Goal: Complete application form: Complete application form

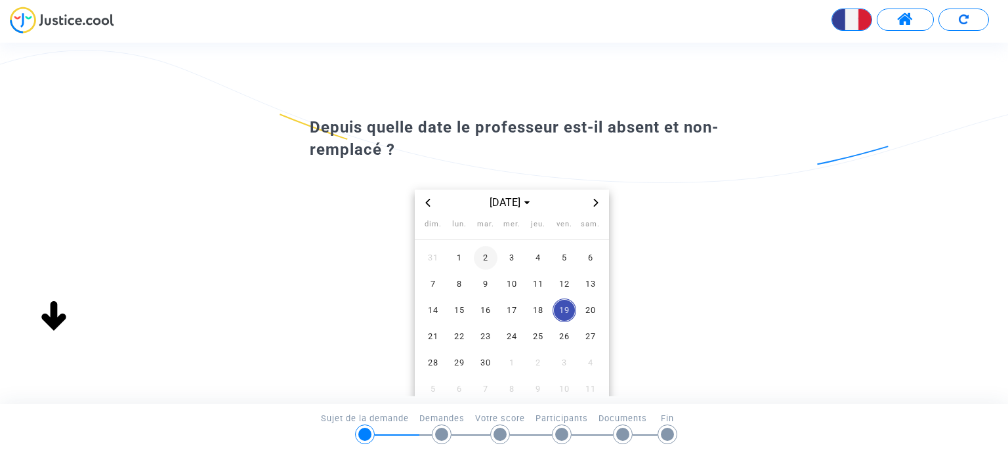
click at [485, 258] on span "2" at bounding box center [486, 258] width 24 height 24
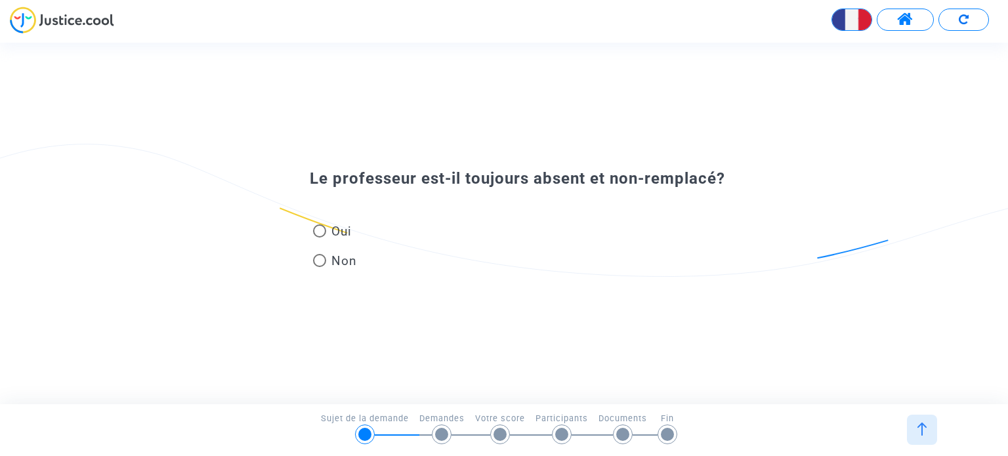
click at [321, 233] on span at bounding box center [319, 230] width 13 height 13
click at [319, 237] on input "Oui" at bounding box center [319, 237] width 1 height 1
radio input "true"
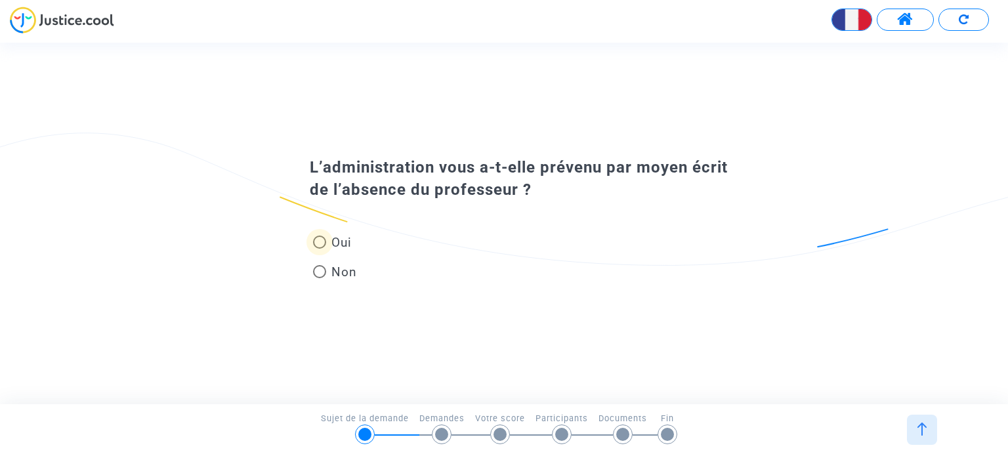
click at [321, 241] on span at bounding box center [319, 241] width 13 height 13
click at [319, 249] on input "Oui" at bounding box center [319, 249] width 1 height 1
radio input "true"
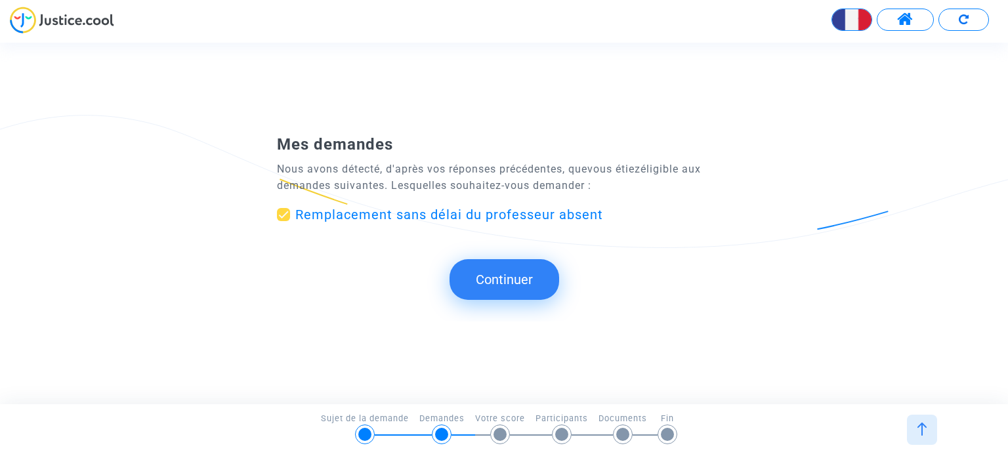
click at [532, 282] on button "Continuer" at bounding box center [504, 279] width 110 height 41
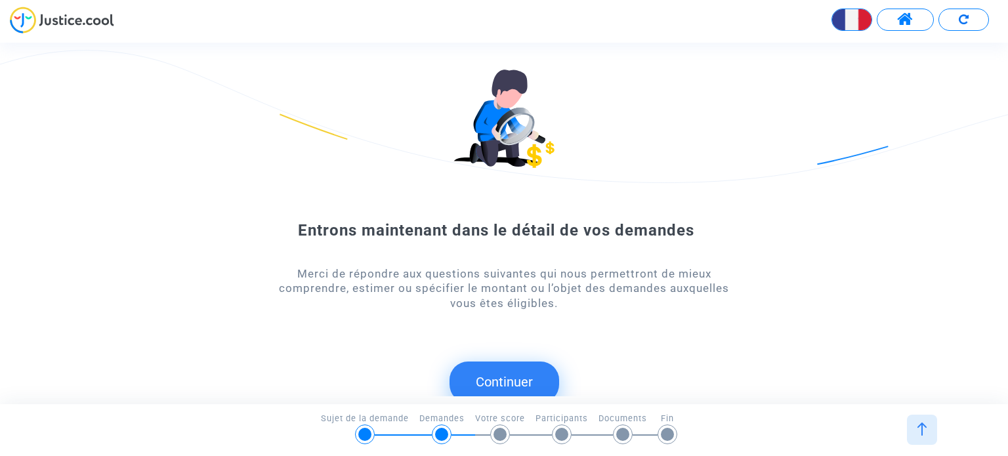
click at [512, 380] on button "Continuer" at bounding box center [504, 381] width 110 height 41
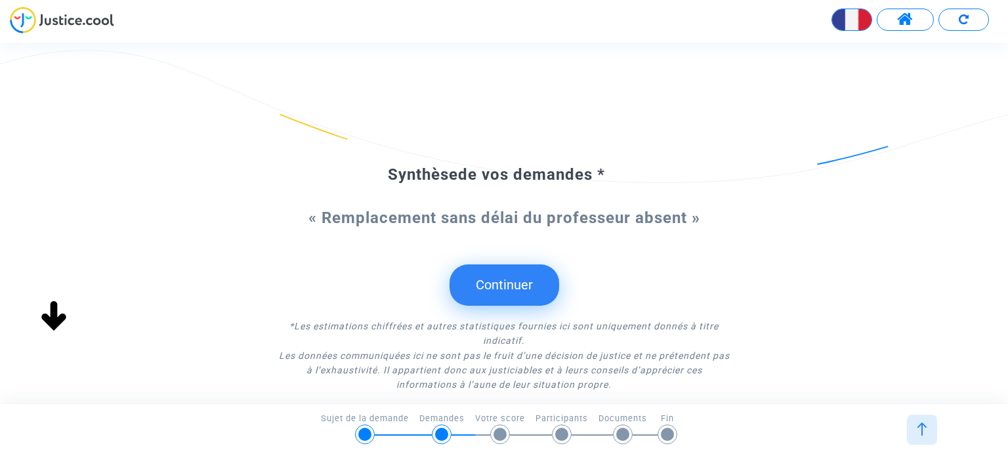
click at [528, 280] on button "Continuer" at bounding box center [504, 284] width 110 height 41
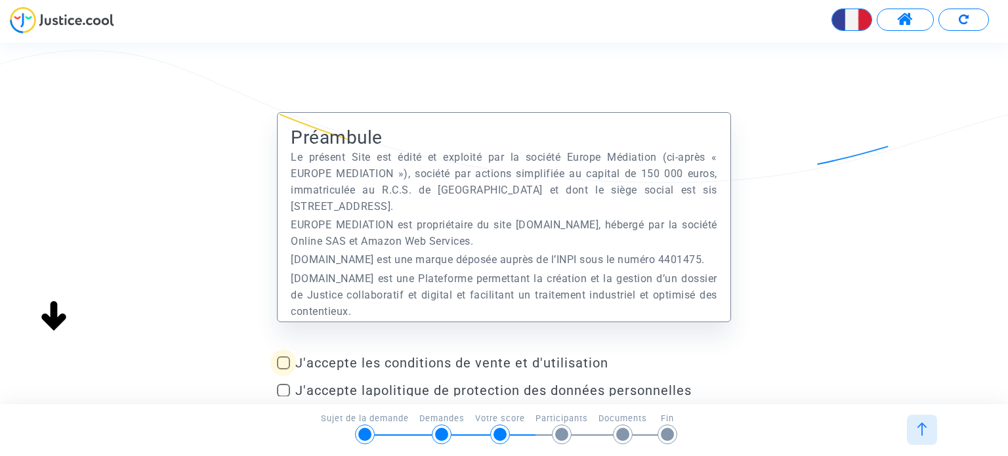
click at [283, 361] on span at bounding box center [283, 362] width 13 height 13
click at [283, 369] on input "J'accepte les conditions de vente et d'utilisation" at bounding box center [283, 369] width 1 height 1
checkbox input "true"
click at [283, 388] on span at bounding box center [283, 390] width 13 height 13
click at [283, 397] on input "J'accepte la politique de protection des données personnelles" at bounding box center [283, 397] width 1 height 1
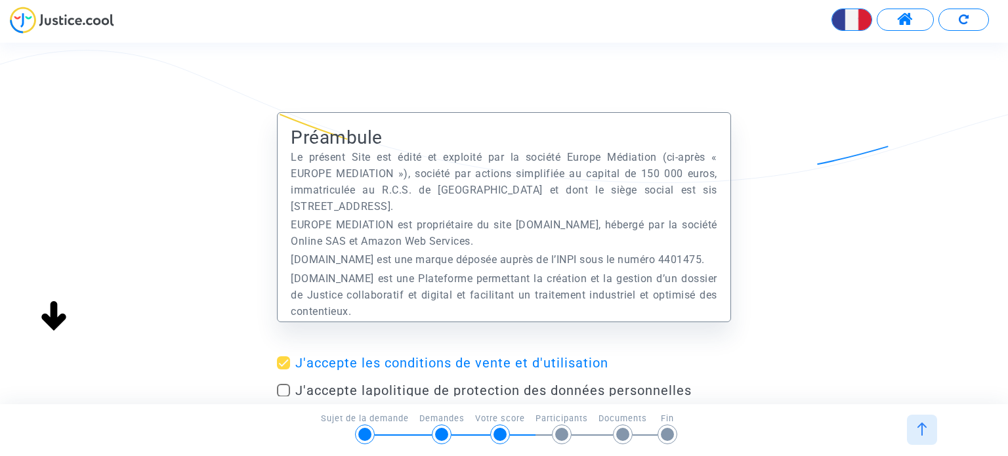
checkbox input "true"
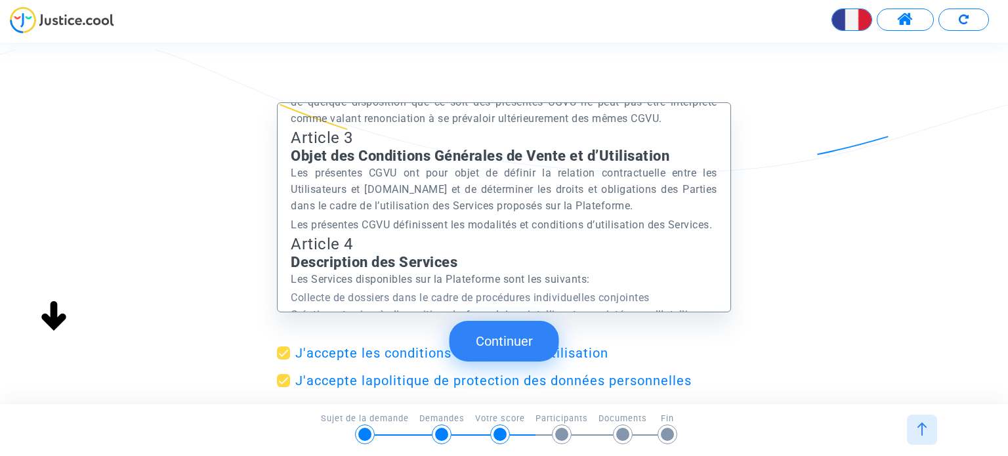
scroll to position [1455, 0]
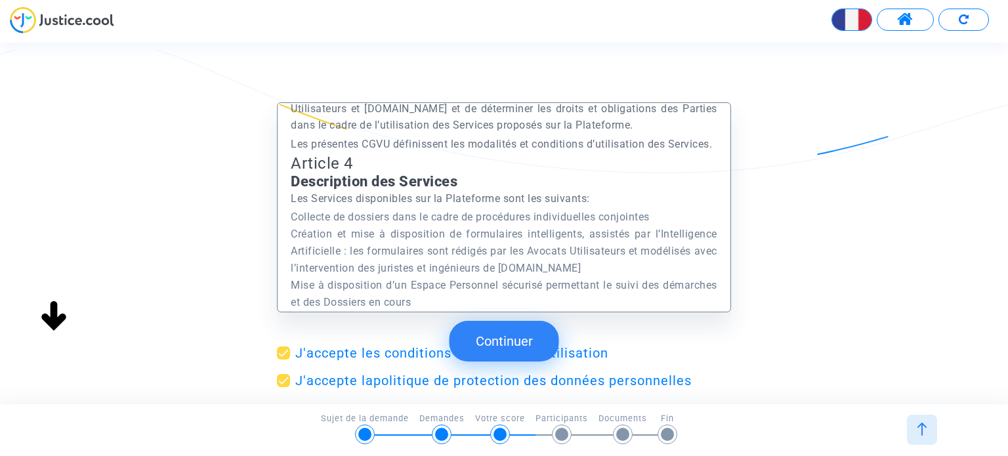
click at [523, 340] on button "Continuer" at bounding box center [504, 341] width 110 height 41
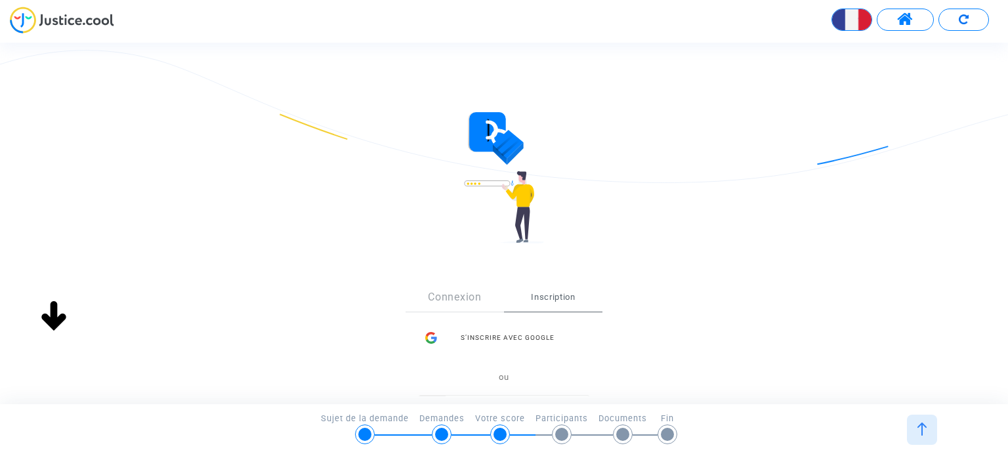
click at [523, 340] on div "S’inscrire avec Google" at bounding box center [503, 338] width 171 height 26
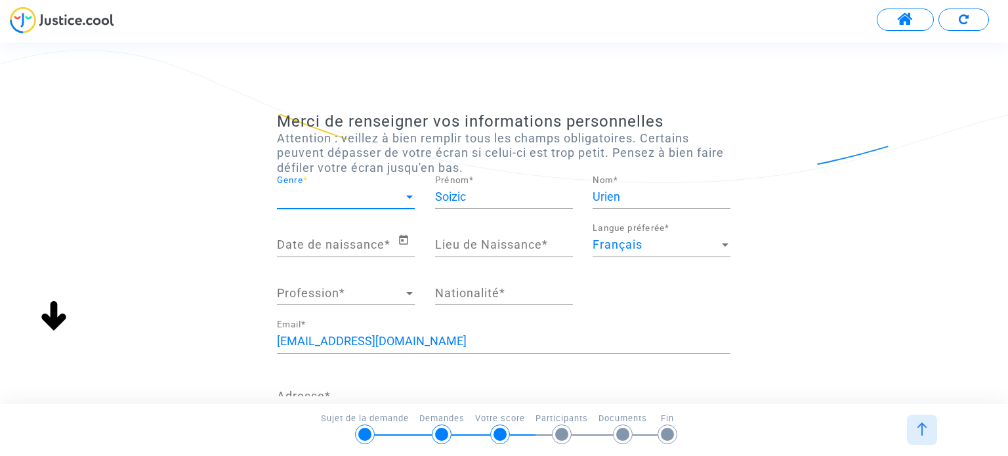
click at [377, 199] on span "Genre" at bounding box center [340, 196] width 126 height 13
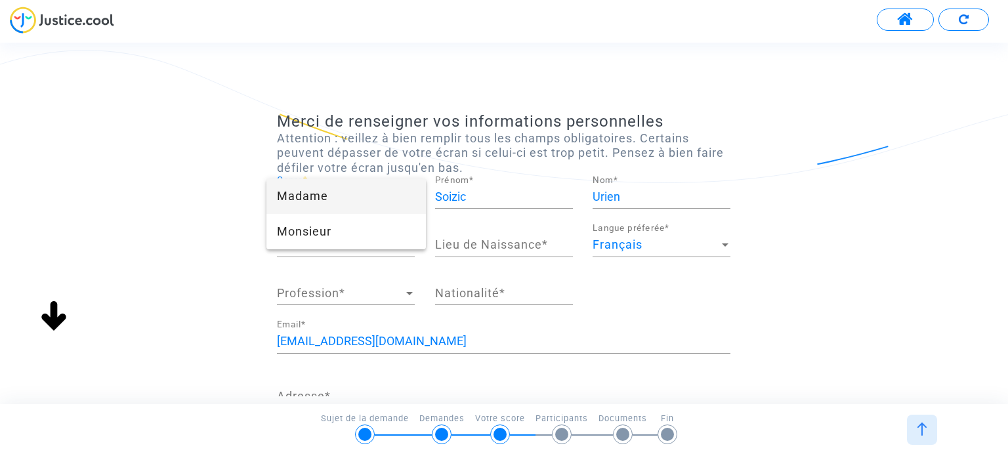
click at [356, 197] on span "Madame" at bounding box center [346, 195] width 138 height 35
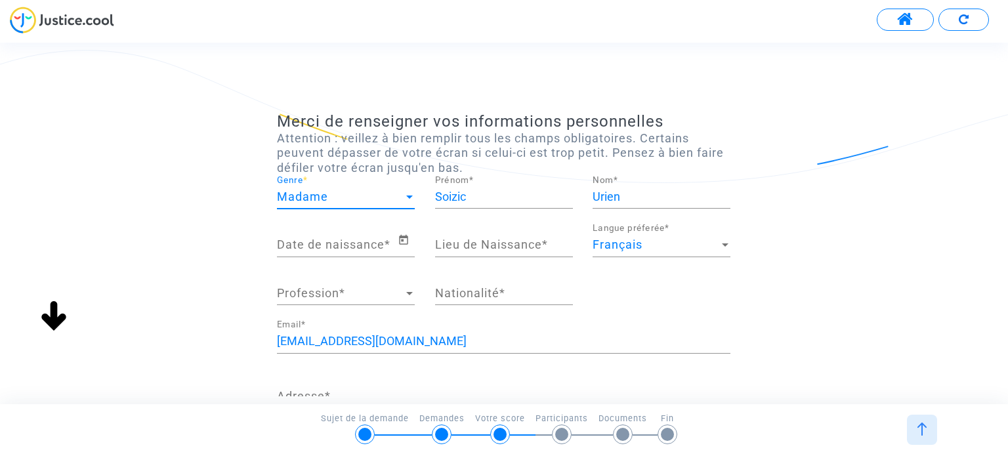
click at [355, 246] on input "Date de naissance *" at bounding box center [337, 244] width 120 height 13
click at [355, 241] on input "Date de naissance *" at bounding box center [337, 244] width 120 height 13
click at [404, 239] on icon "Open calendar" at bounding box center [403, 240] width 12 height 16
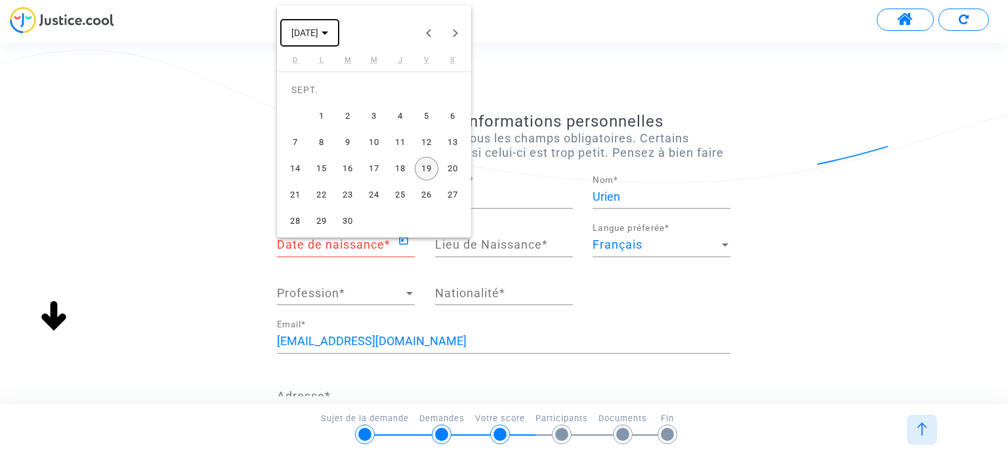
click at [318, 35] on span "[DATE]" at bounding box center [304, 33] width 27 height 10
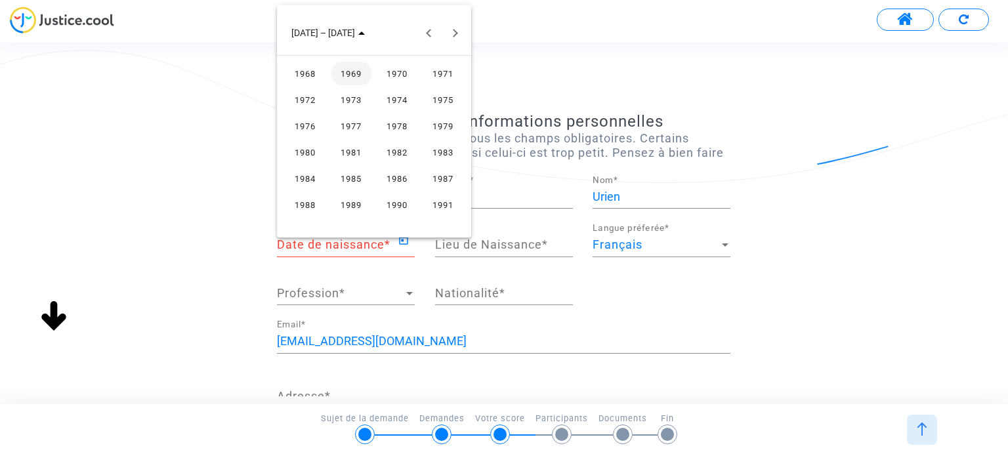
click at [446, 128] on div "1979" at bounding box center [442, 126] width 41 height 24
click at [314, 94] on div "JANV." at bounding box center [305, 100] width 41 height 24
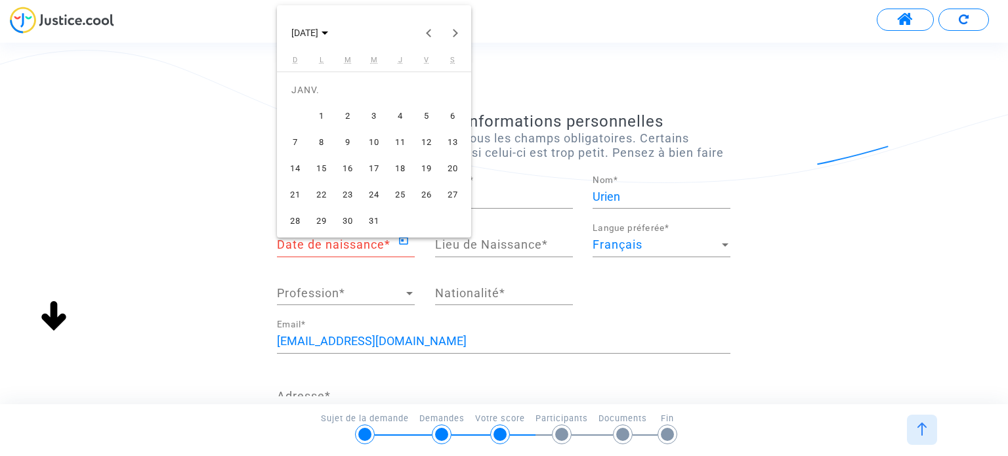
click at [428, 167] on div "19" at bounding box center [427, 169] width 24 height 24
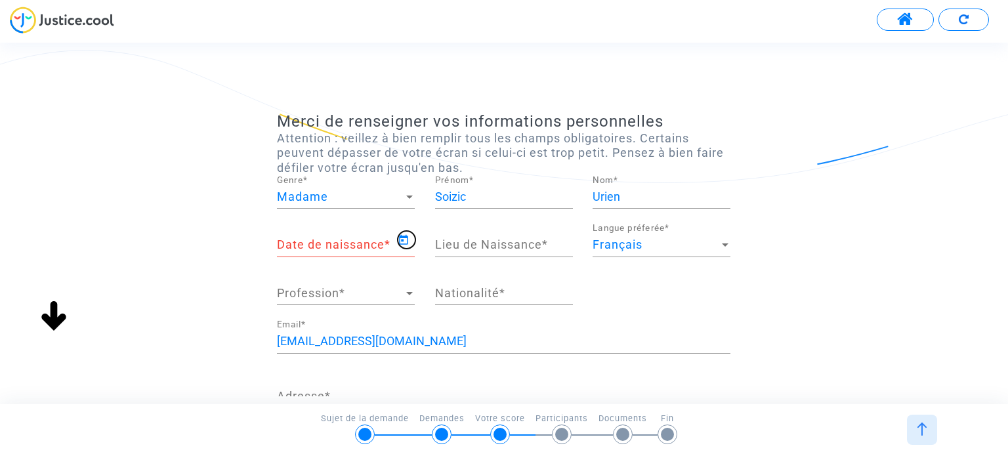
type input "19/01/1979"
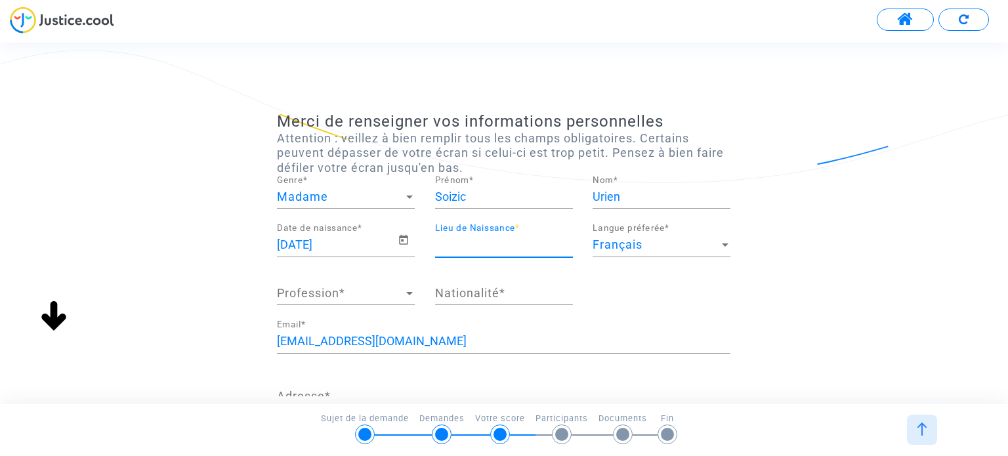
click at [504, 245] on input "Lieu de Naissance *" at bounding box center [504, 244] width 138 height 13
type input "CHATEAUBRIANT"
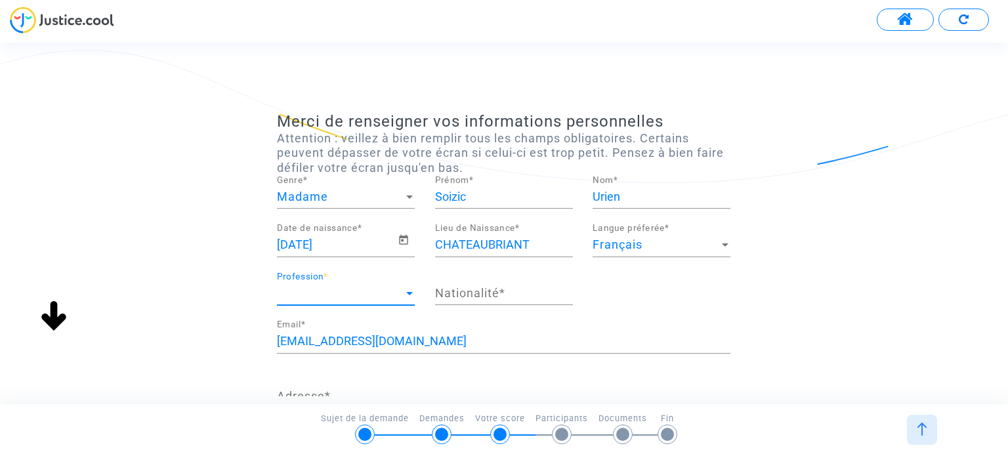
click at [394, 289] on span "Profession" at bounding box center [340, 293] width 126 height 13
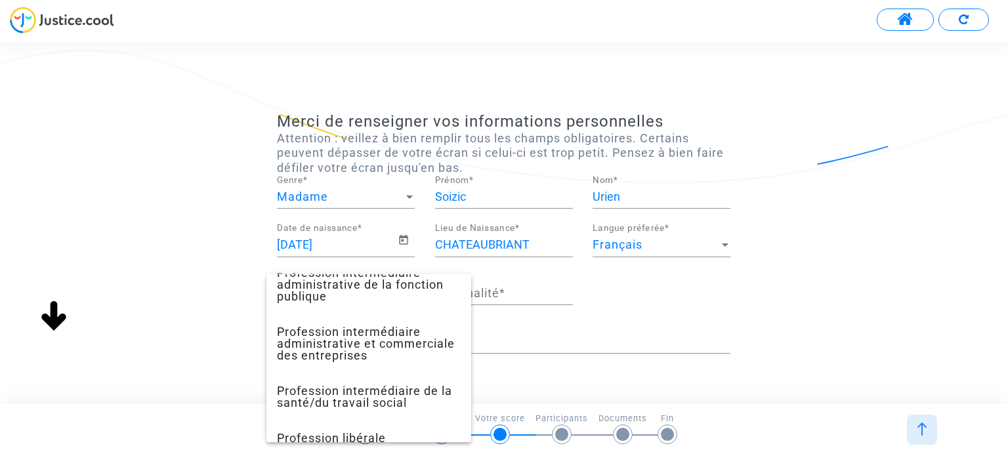
scroll to position [1141, 0]
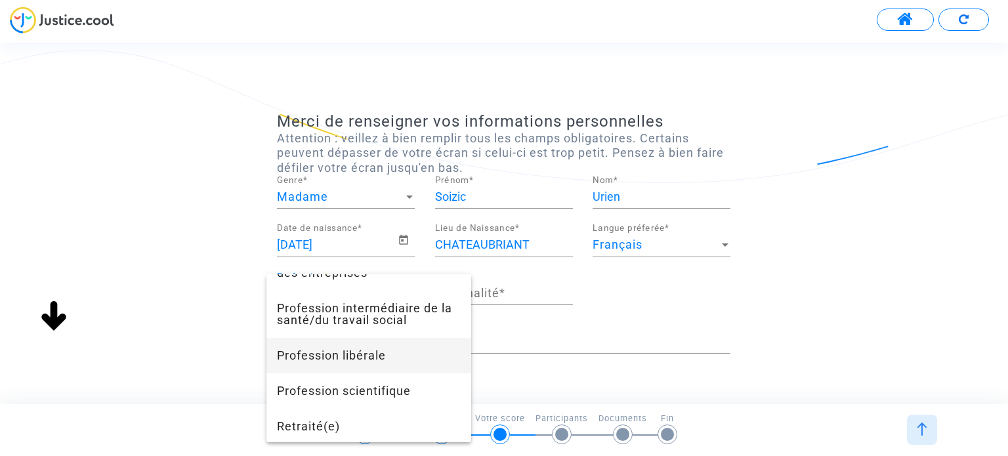
click at [381, 373] on span "Profession libérale" at bounding box center [369, 355] width 184 height 35
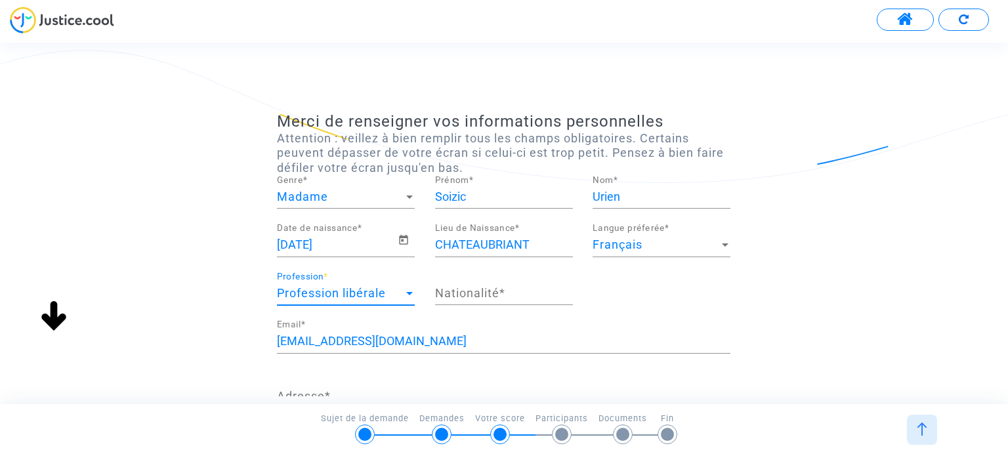
scroll to position [956, 0]
click at [489, 293] on input "Nationalité *" at bounding box center [504, 293] width 138 height 13
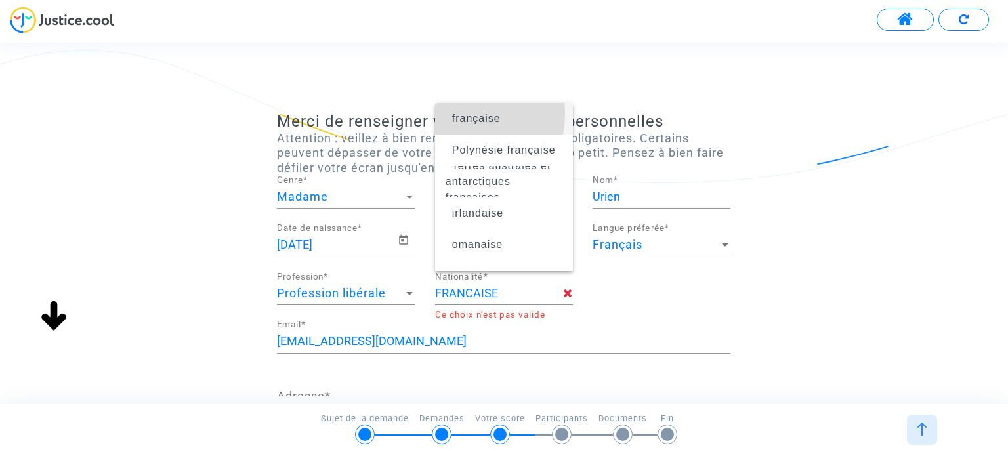
click at [457, 114] on span "française" at bounding box center [476, 118] width 49 height 11
type input "française"
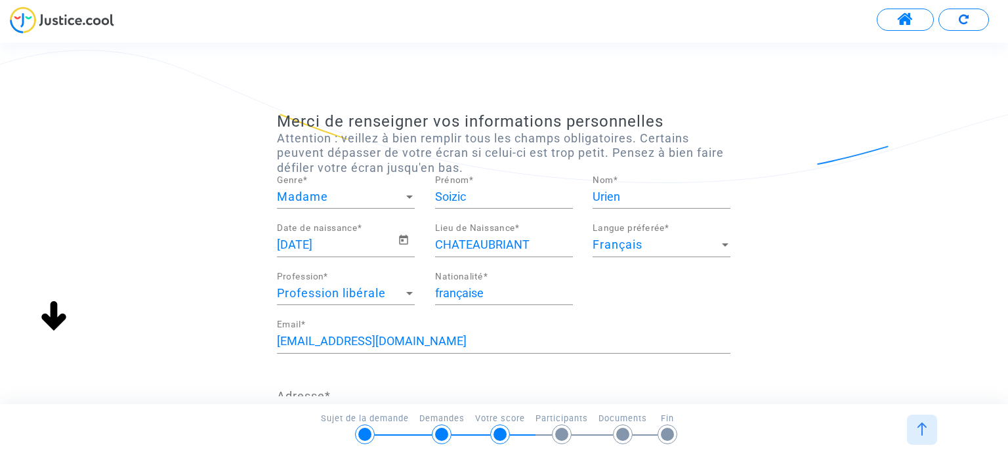
click at [919, 222] on div "Merci de renseigner vos informations personnelles Attention : veillez à bien re…" at bounding box center [504, 380] width 1008 height 537
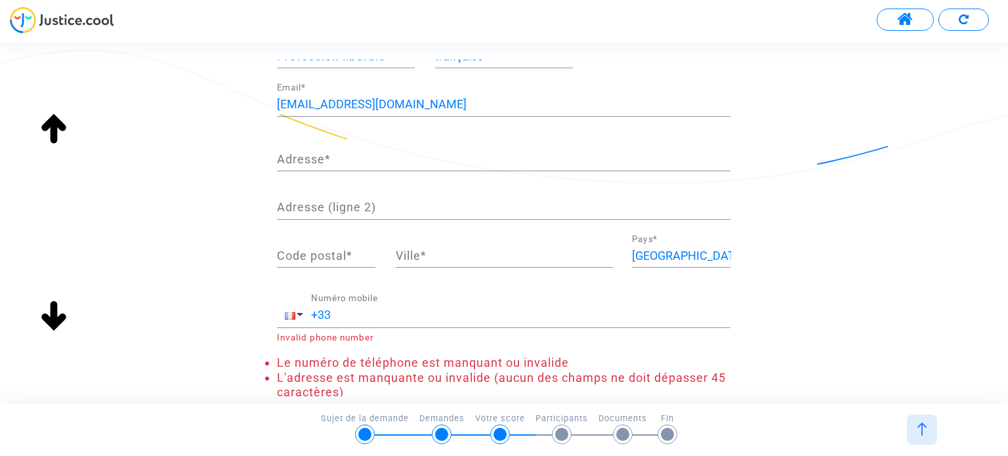
scroll to position [262, 0]
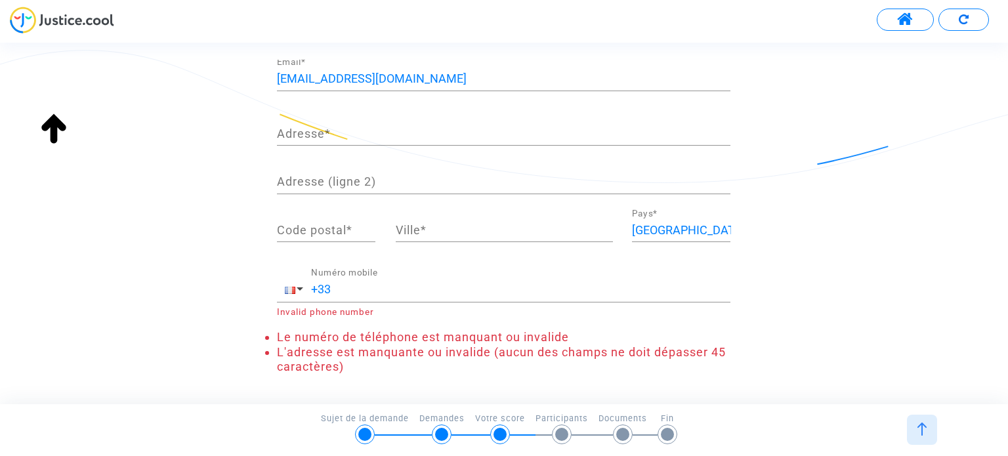
click at [590, 131] on input "Adresse *" at bounding box center [503, 133] width 453 height 13
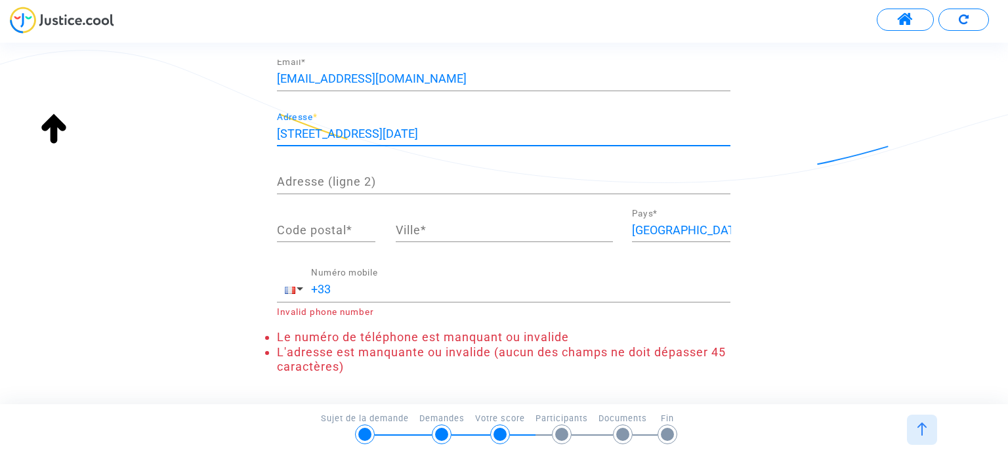
type input "17 rue du 11 novembre"
click at [328, 225] on input "Code postal *" at bounding box center [326, 230] width 98 height 13
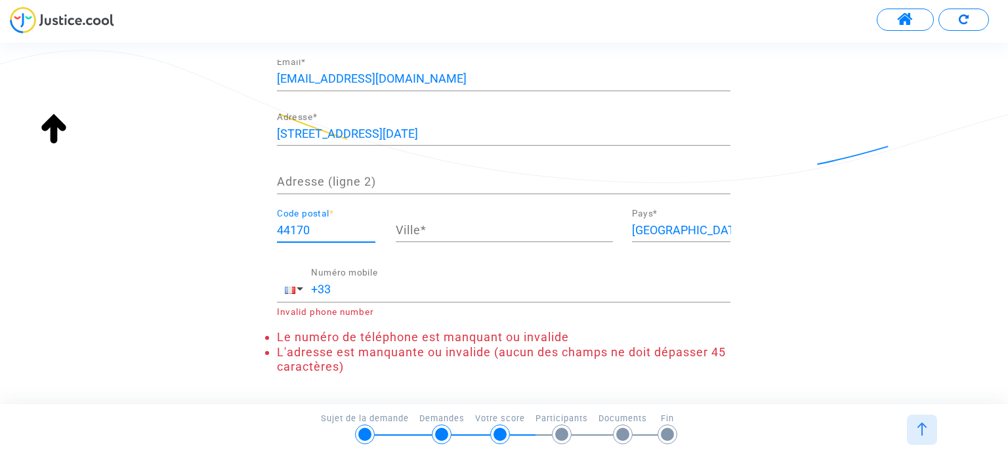
type input "44170"
click at [432, 230] on input "Ville *" at bounding box center [504, 230] width 217 height 13
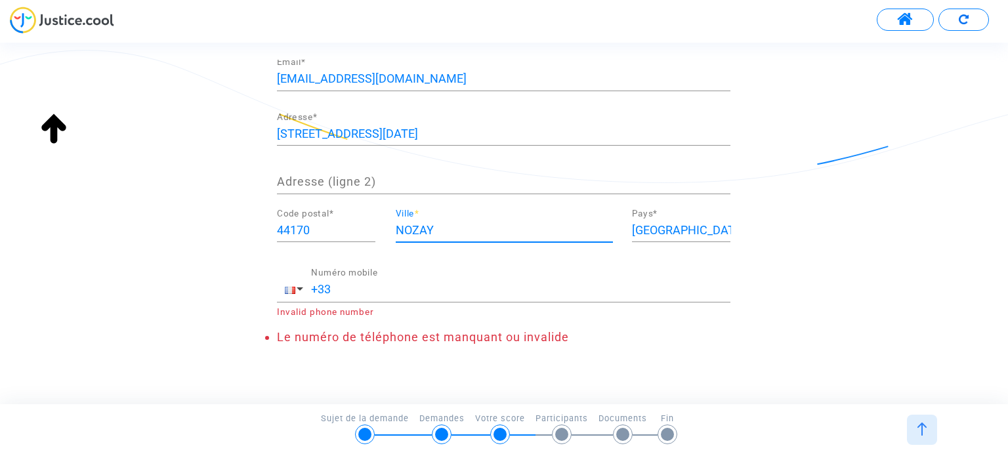
type input "NOZAY"
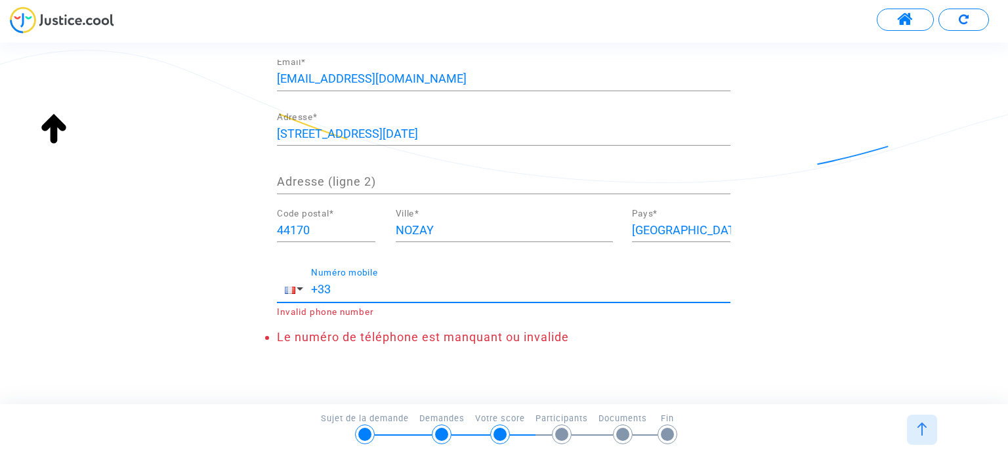
click at [407, 285] on input "+33" at bounding box center [520, 289] width 419 height 13
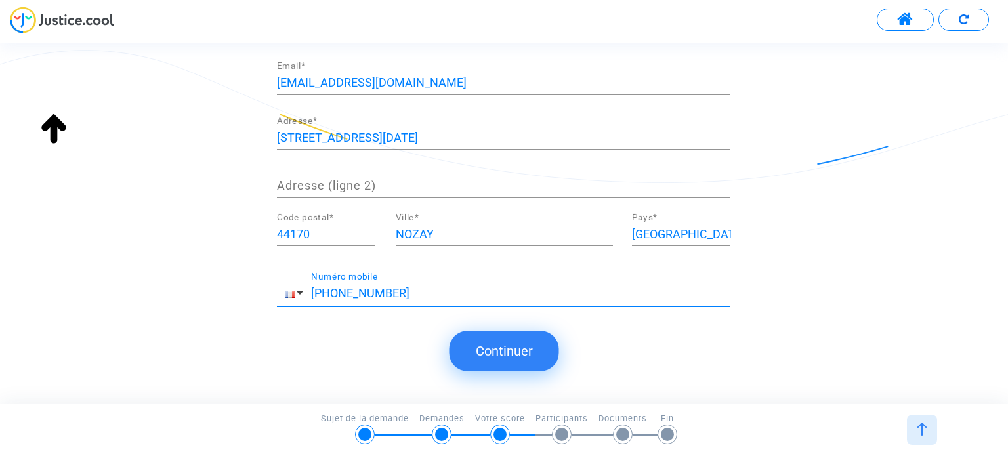
type input "+33 636680743"
click at [504, 356] on button "Continuer" at bounding box center [504, 351] width 110 height 41
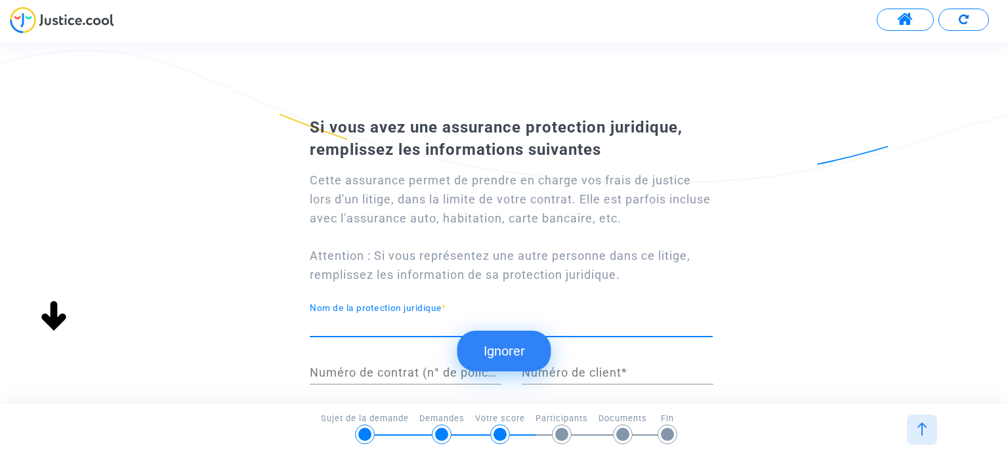
click at [425, 325] on input "Nom de la protection juridique *" at bounding box center [511, 324] width 403 height 13
type input "THELEM"
click at [943, 245] on div "Si vous avez une assurance protection juridique, remplissez les informations su…" at bounding box center [504, 337] width 1008 height 450
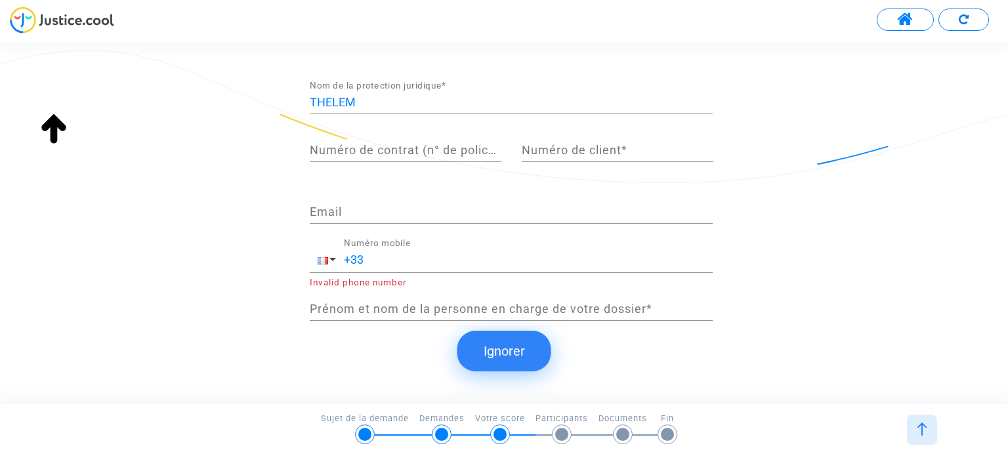
scroll to position [230, 0]
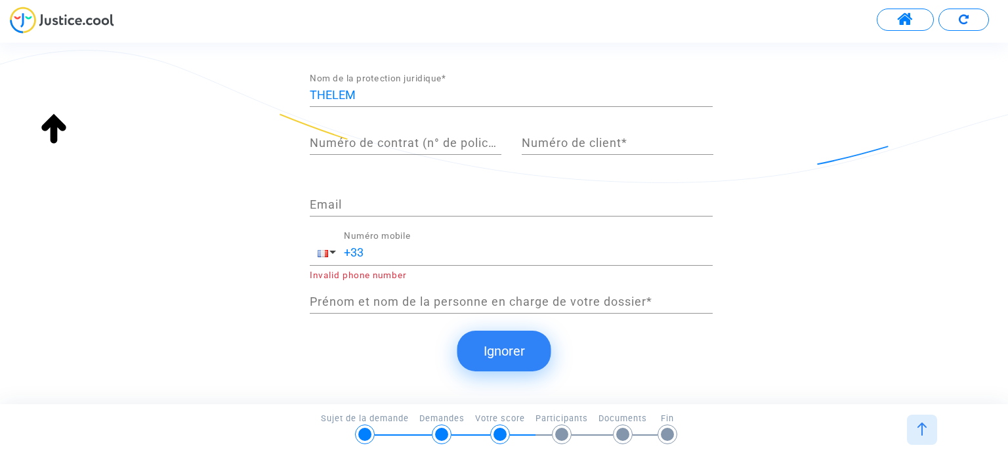
click at [411, 150] on div "Numéro de contrat (n° de police d'assurance) *" at bounding box center [406, 137] width 192 height 33
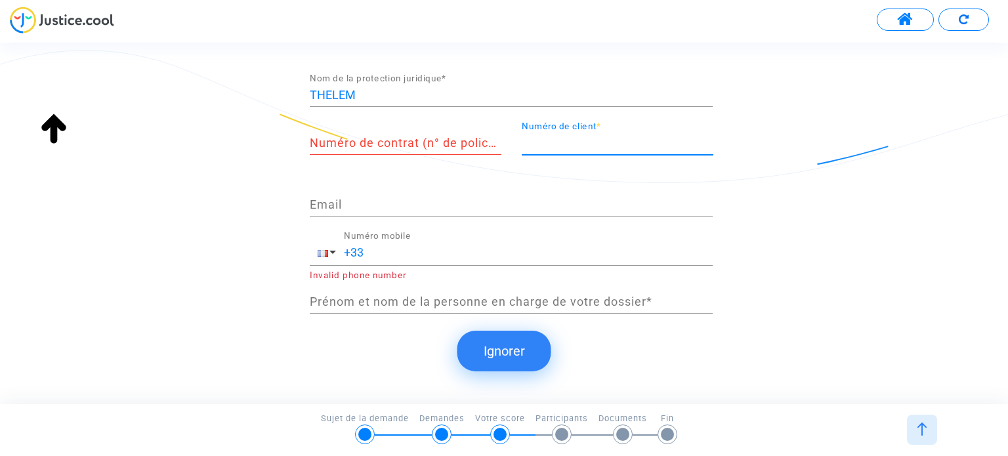
click at [554, 144] on input "Numéro de client *" at bounding box center [617, 142] width 192 height 13
click at [480, 199] on input "Email" at bounding box center [511, 204] width 403 height 13
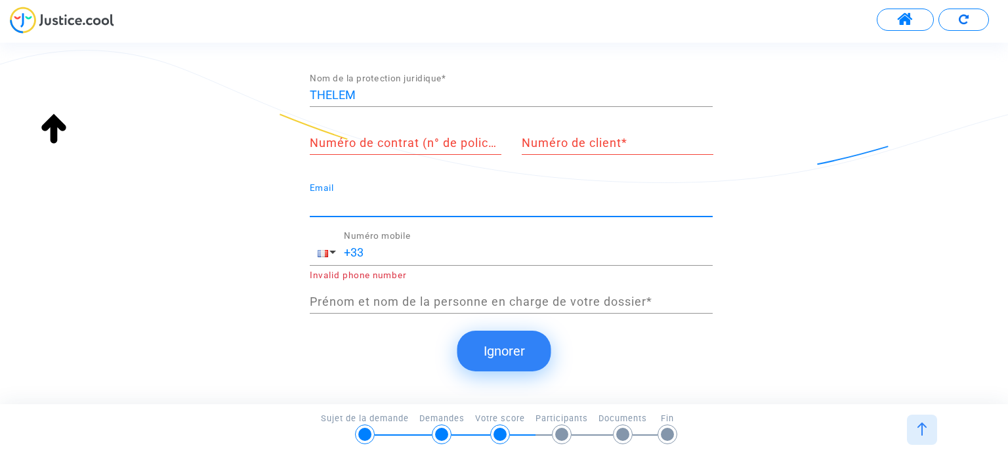
type input "soizic.urien@orange.fr"
click at [445, 259] on div "+33 Numéro mobile" at bounding box center [528, 247] width 369 height 33
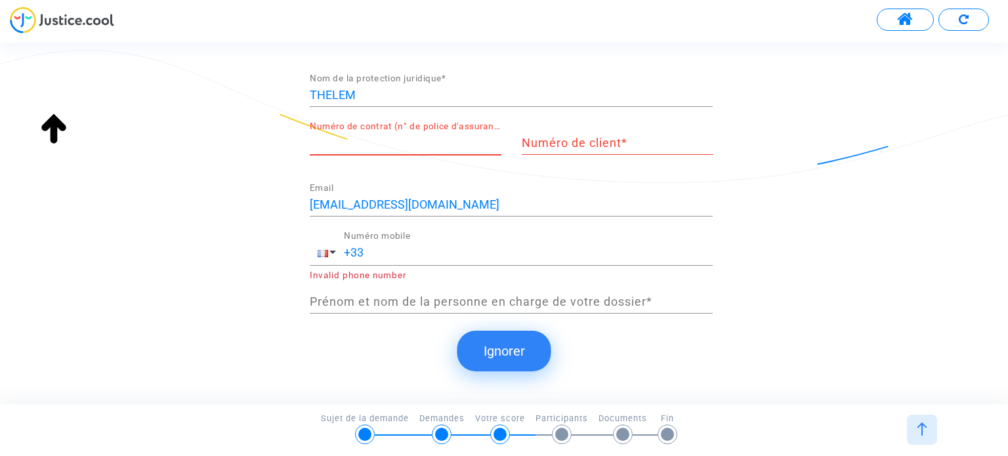
click at [446, 138] on input "Numéro de contrat (n° de police d'assurance) *" at bounding box center [406, 142] width 192 height 13
paste input "TPJP11386126"
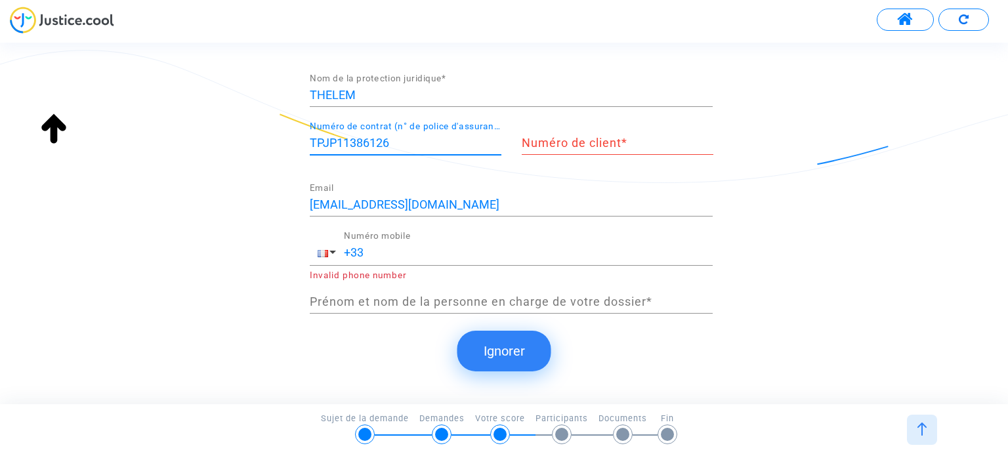
type input "TPJP11386126"
click at [565, 143] on input "Numéro de client *" at bounding box center [617, 142] width 192 height 13
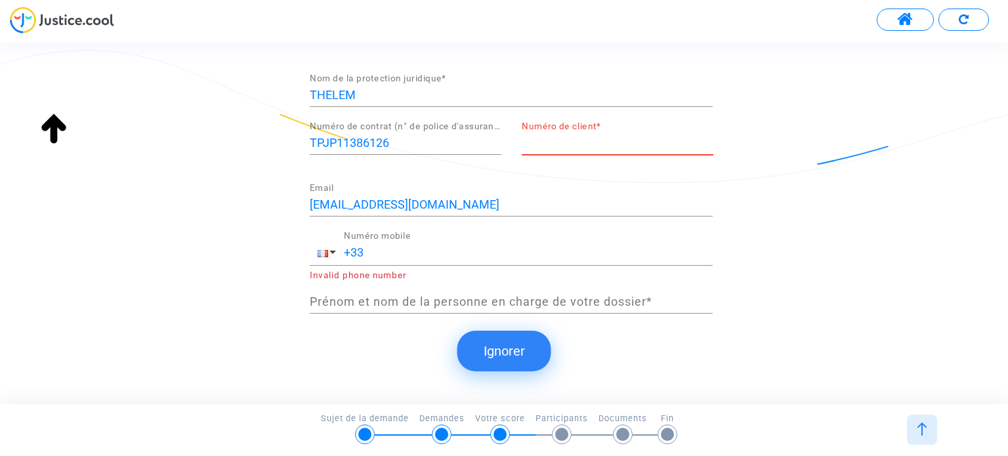
paste input "T01712987"
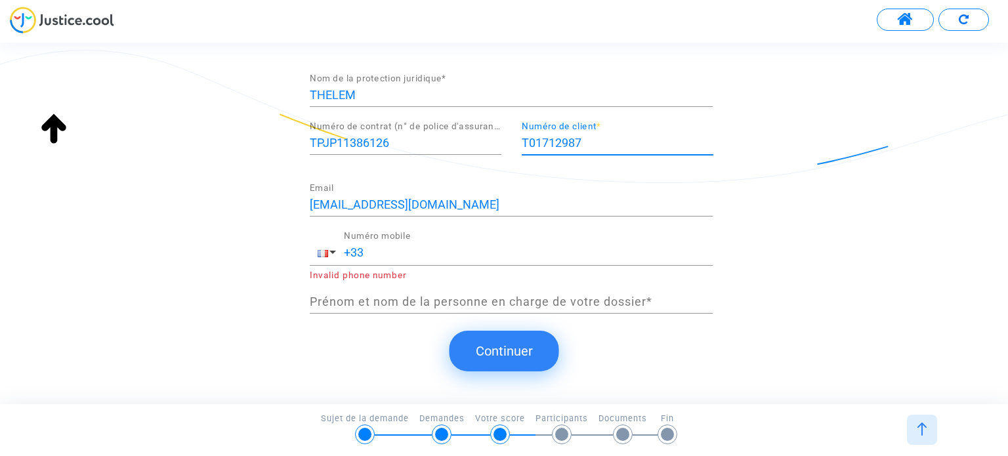
type input "T01712987"
click at [483, 251] on input "+33" at bounding box center [528, 252] width 369 height 13
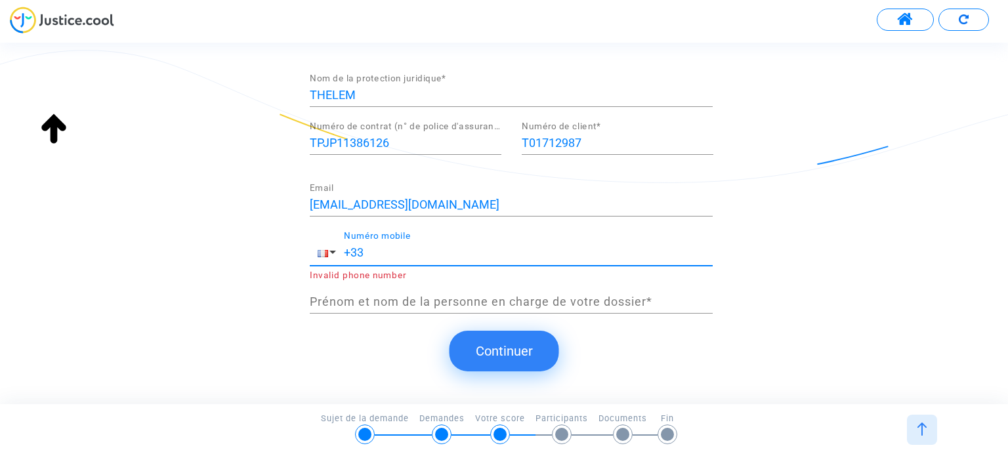
paste input "02 40 79 40"
type input "+33 02 40 79 40"
click at [420, 298] on input "Prénom et nom de la personne en charge de votre dossier *" at bounding box center [511, 301] width 403 height 13
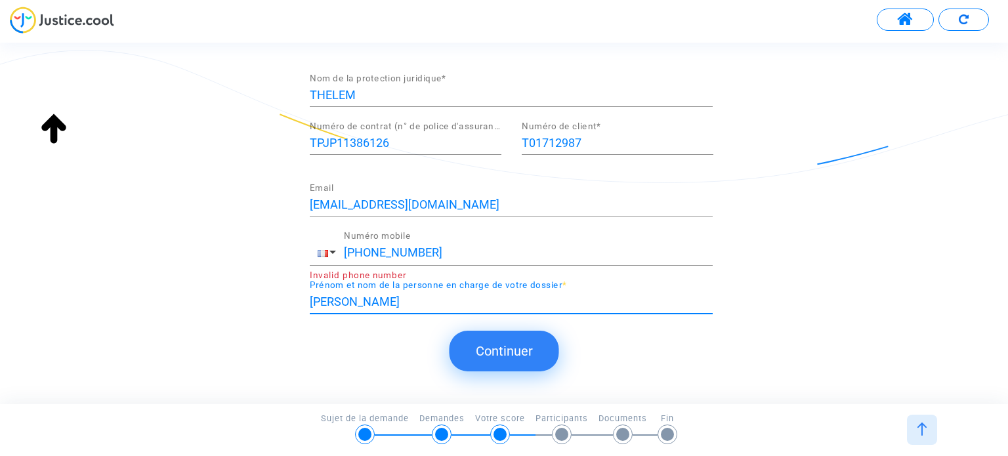
type input "LEGLAND Mickael"
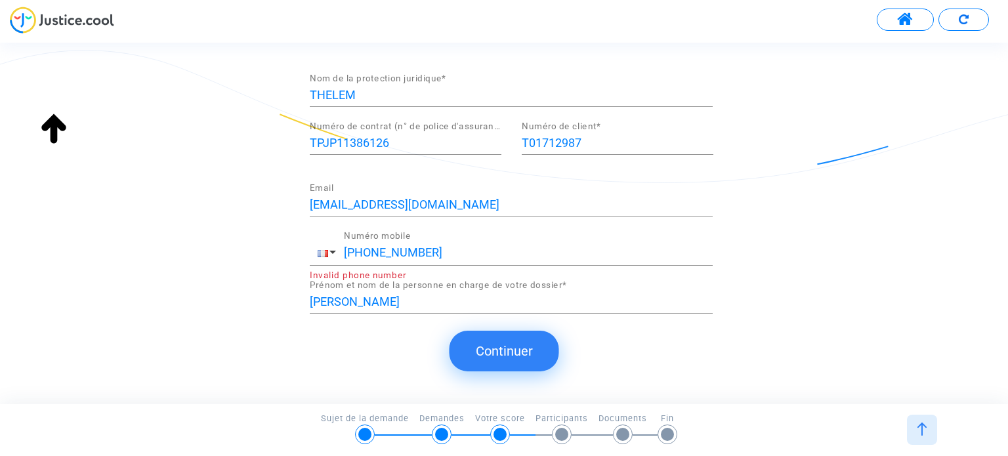
click at [497, 348] on button "Continuer" at bounding box center [504, 351] width 110 height 41
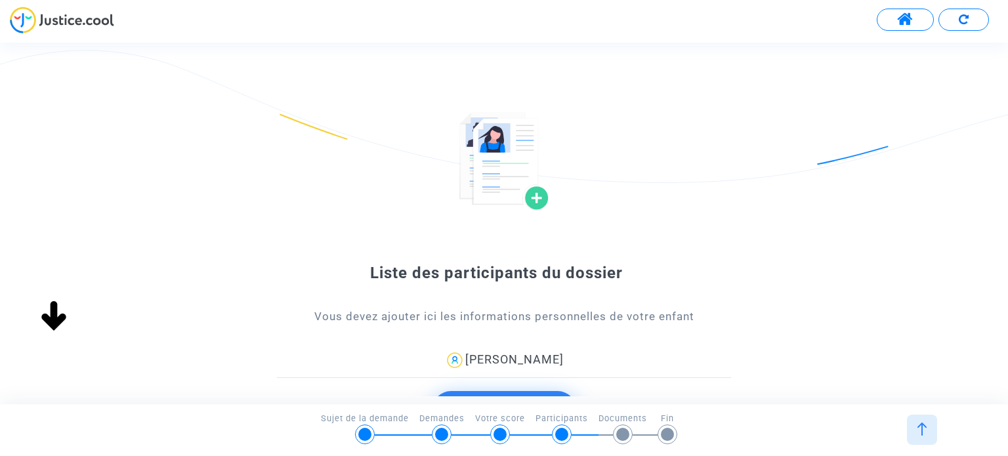
click at [804, 292] on div "Liste des participants du dossier Vous devez ajouter ici les informations perso…" at bounding box center [504, 286] width 1008 height 348
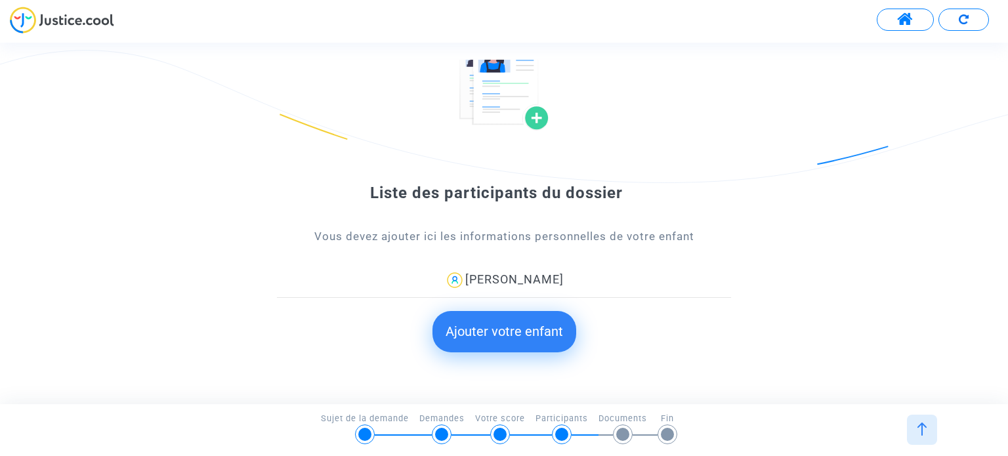
scroll to position [129, 0]
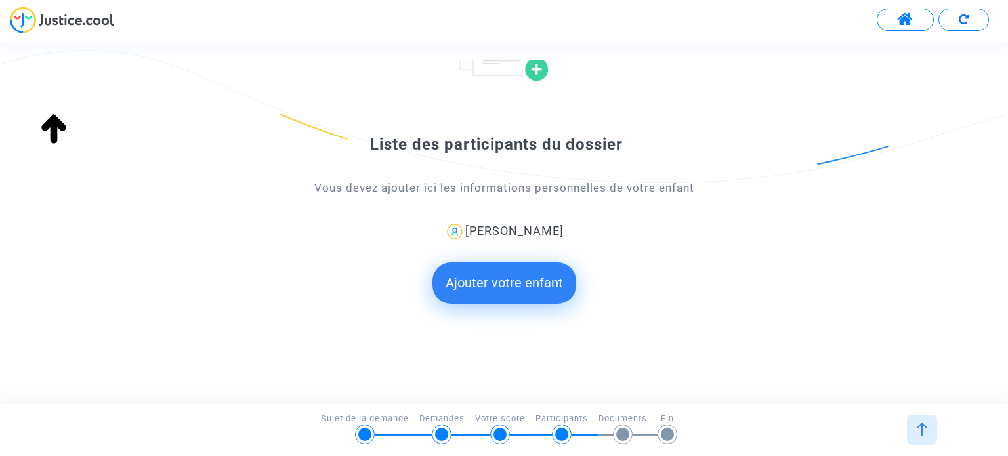
click at [530, 289] on button "Ajouter votre enfant" at bounding box center [504, 282] width 144 height 41
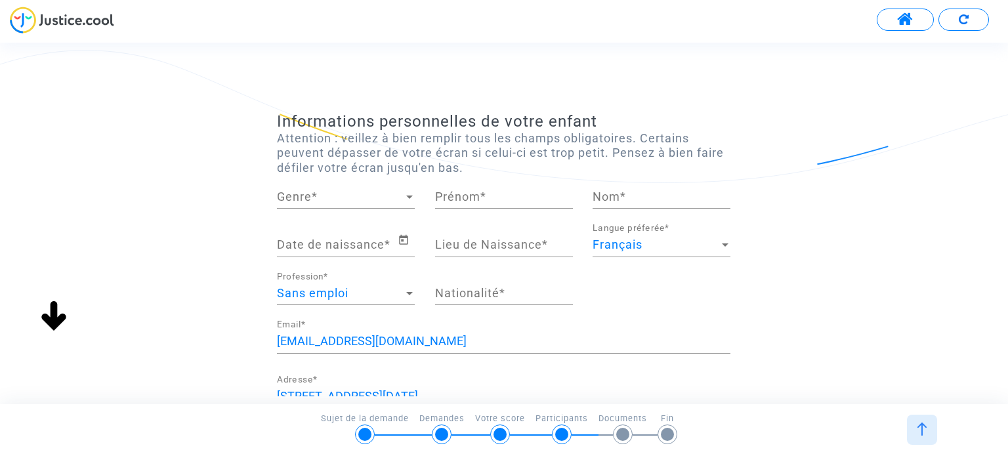
scroll to position [0, 0]
click at [334, 198] on span "Genre" at bounding box center [340, 196] width 126 height 13
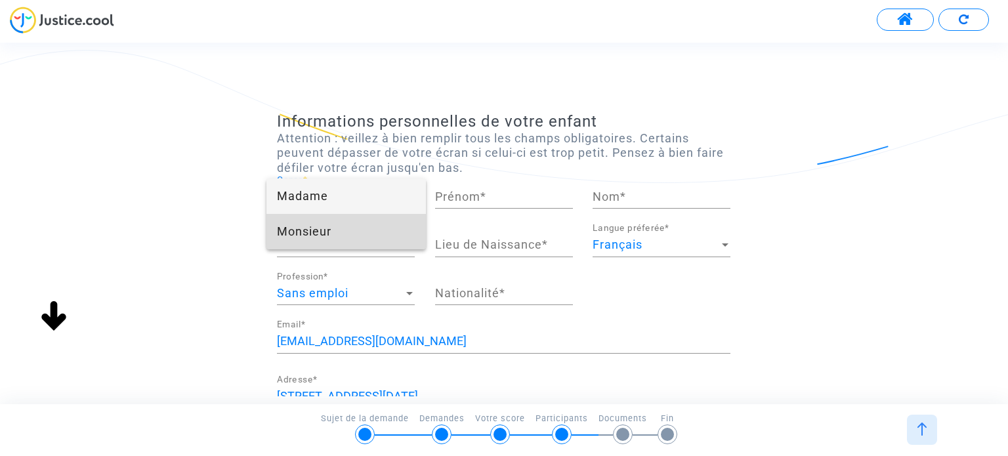
click at [319, 229] on span "Monsieur" at bounding box center [346, 231] width 138 height 35
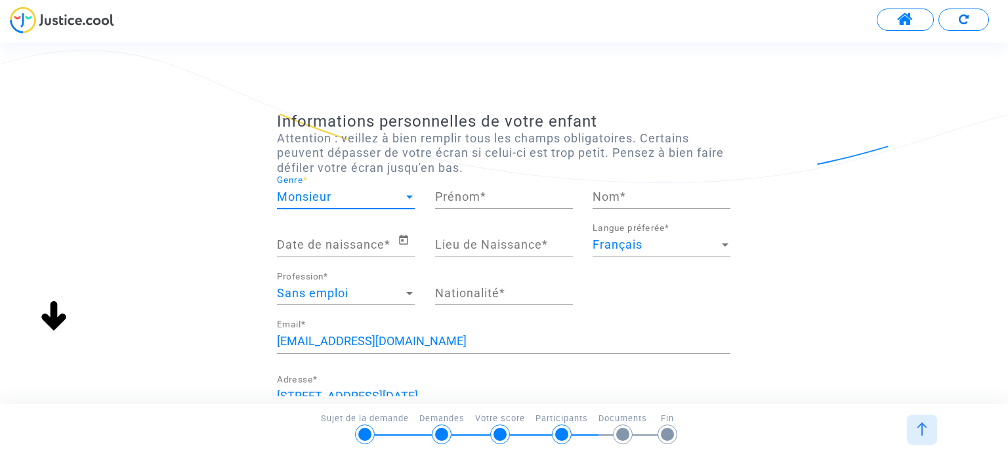
click at [468, 201] on input "Prénom *" at bounding box center [504, 196] width 138 height 13
type input "TAO"
click at [619, 195] on input "Nom *" at bounding box center [661, 196] width 138 height 13
type input "URIEN"
click at [334, 246] on input "Date de naissance *" at bounding box center [337, 244] width 120 height 13
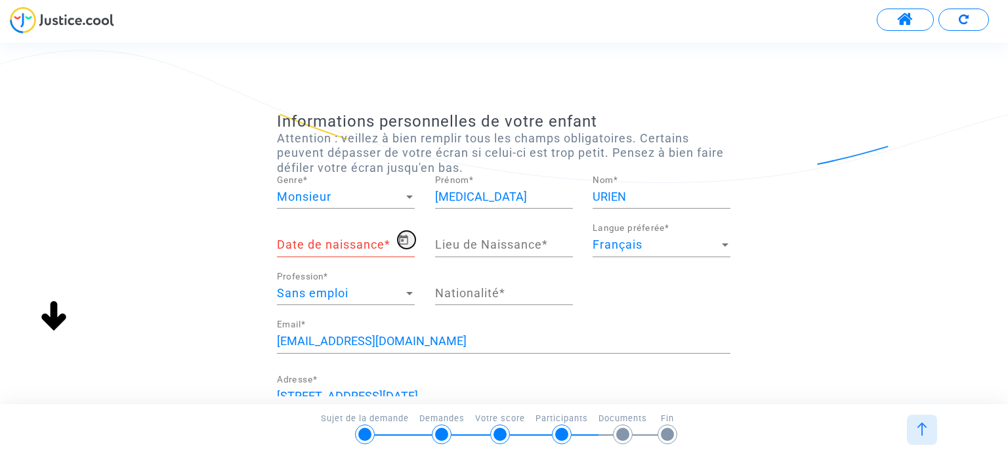
click at [405, 237] on icon "Open calendar" at bounding box center [403, 240] width 9 height 10
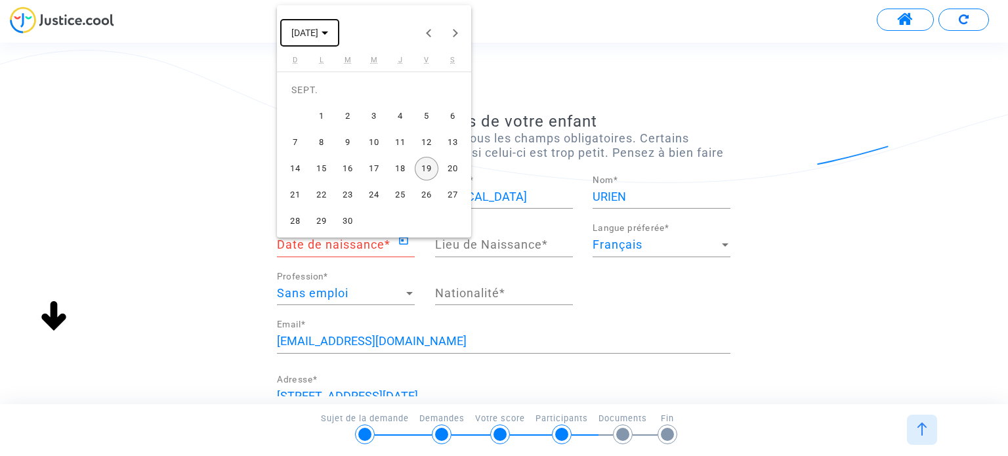
click at [328, 28] on span "SEPT. 2025" at bounding box center [309, 32] width 37 height 10
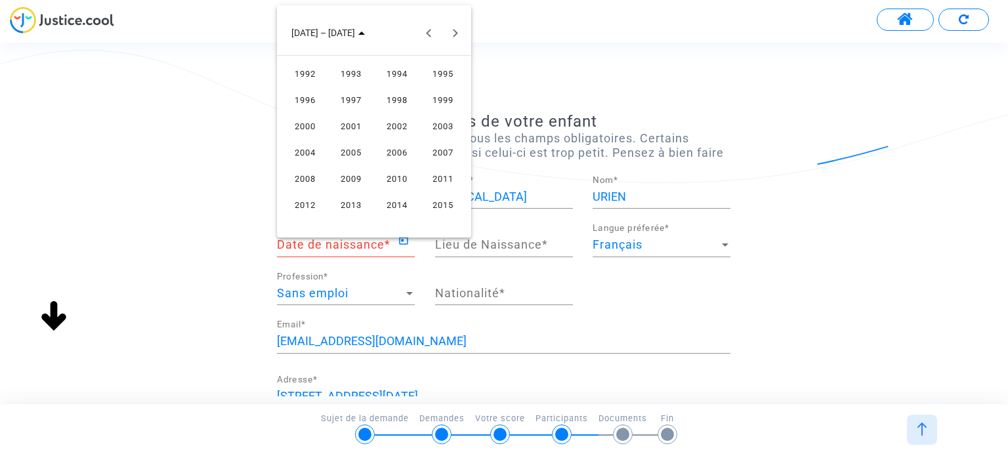
click at [397, 180] on div "2010" at bounding box center [397, 179] width 41 height 24
click at [354, 123] on div "JUIN" at bounding box center [351, 126] width 41 height 24
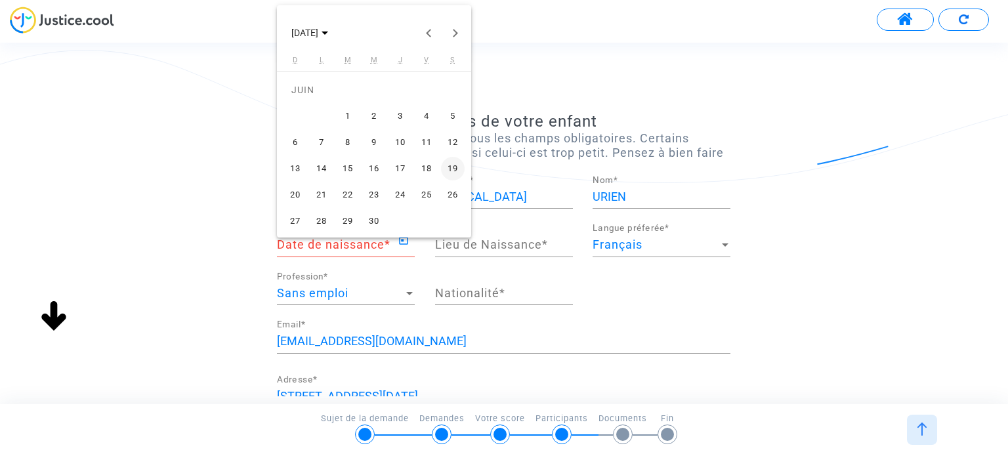
click at [428, 191] on div "25" at bounding box center [427, 195] width 24 height 24
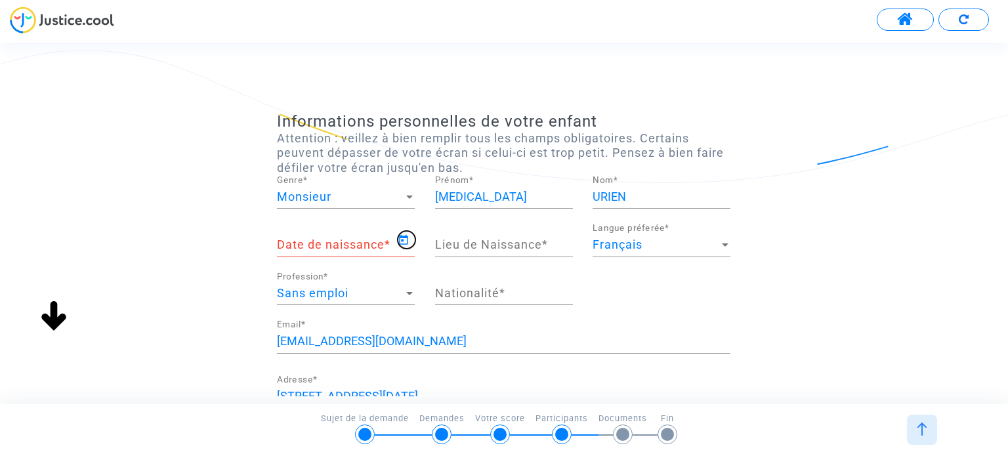
type input "25/06/2010"
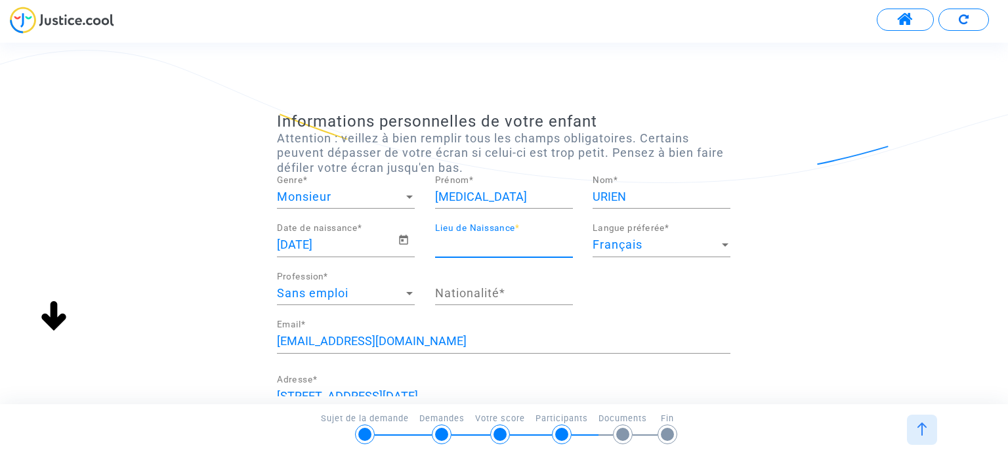
click at [503, 248] on input "Lieu de Naissance *" at bounding box center [504, 244] width 138 height 13
type input "CHATEAUBRIANT"
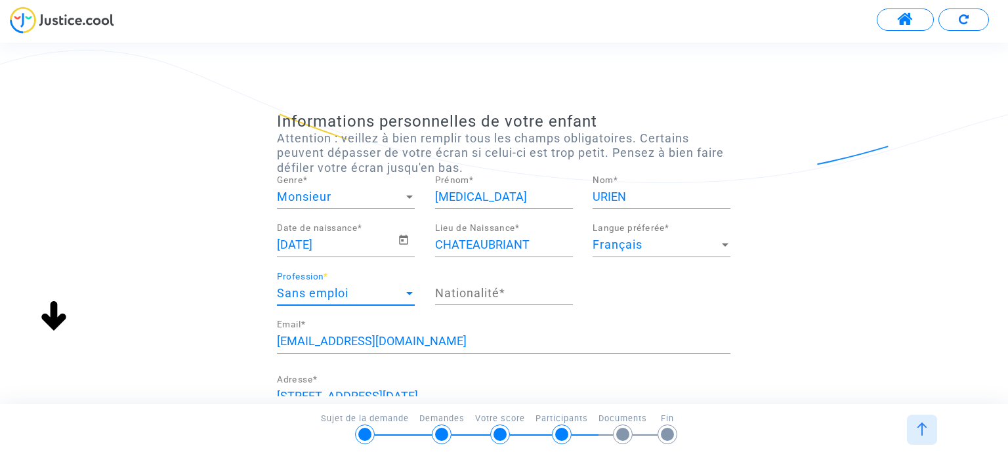
click at [392, 294] on div "Sans emploi" at bounding box center [340, 293] width 126 height 13
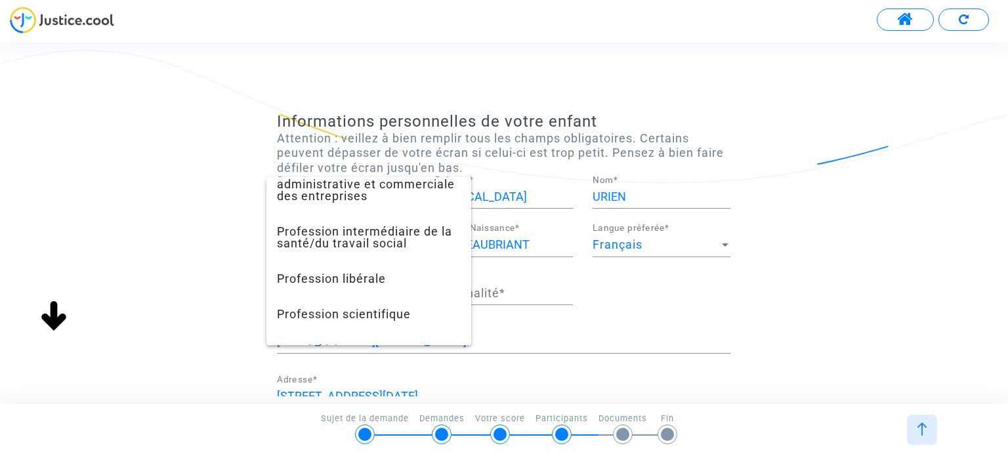
scroll to position [1236, 0]
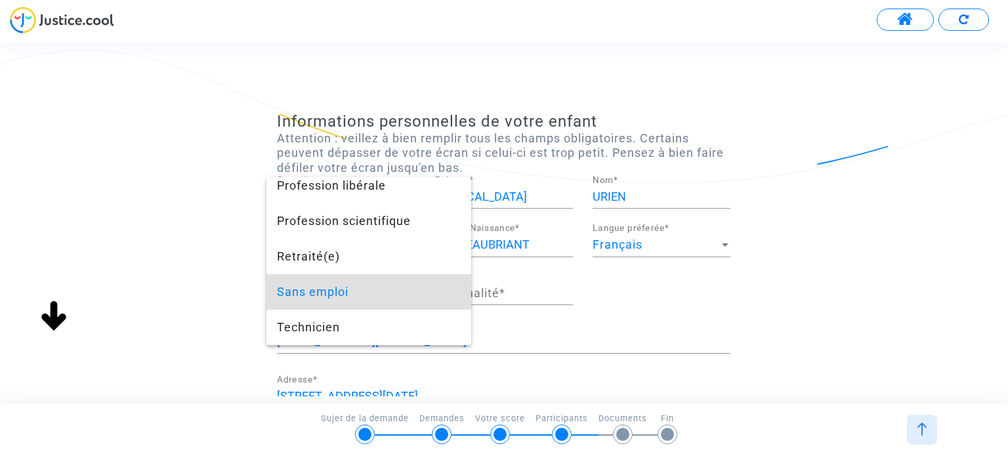
click at [685, 319] on div at bounding box center [504, 228] width 1008 height 456
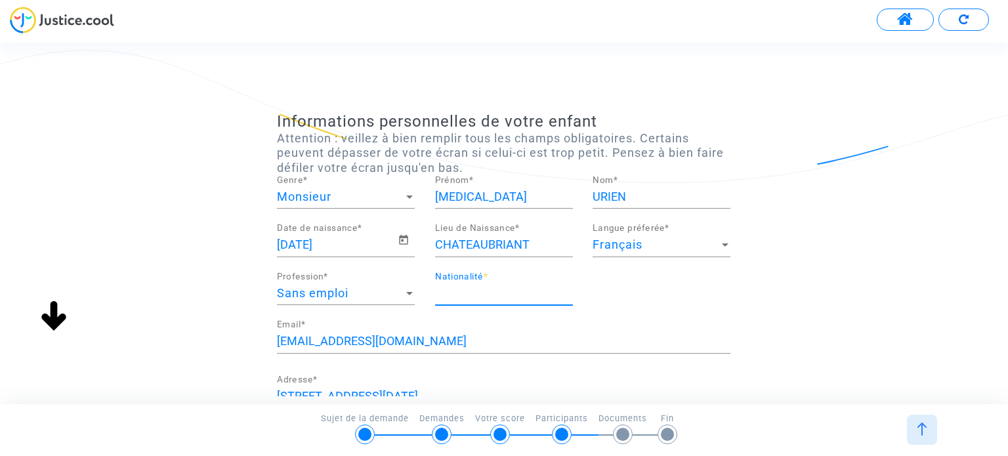
click at [502, 291] on input "Nationalité *" at bounding box center [504, 293] width 138 height 13
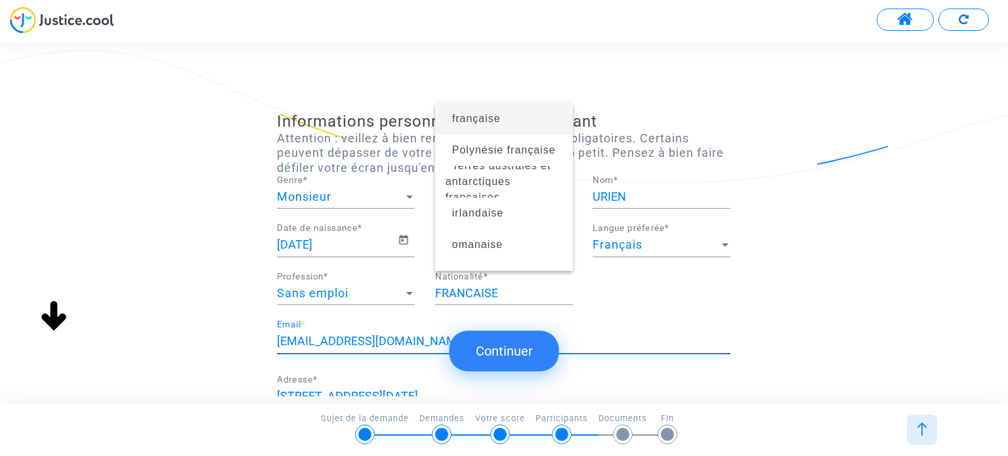
type input "française"
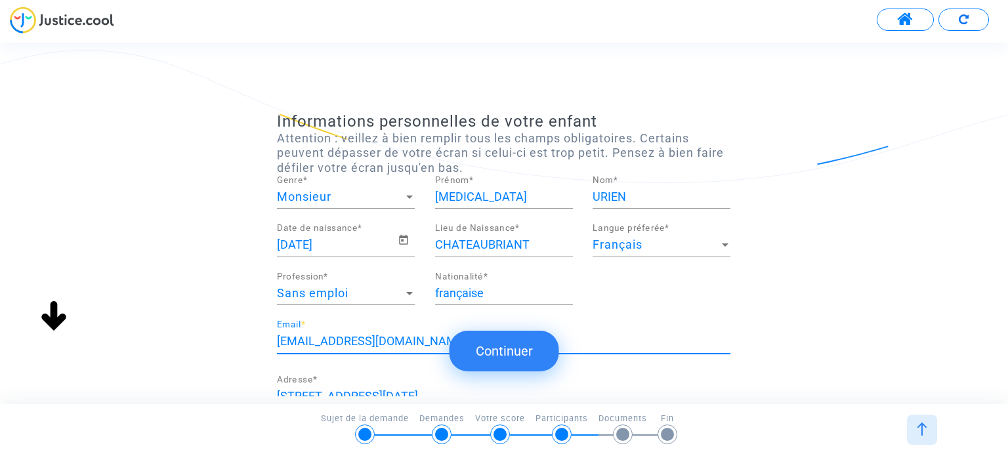
drag, startPoint x: 432, startPoint y: 344, endPoint x: 267, endPoint y: 340, distance: 164.7
click at [267, 340] on div "Informations personnelles de votre enfant Attention : veillez à bien remplir to…" at bounding box center [504, 352] width 1008 height 480
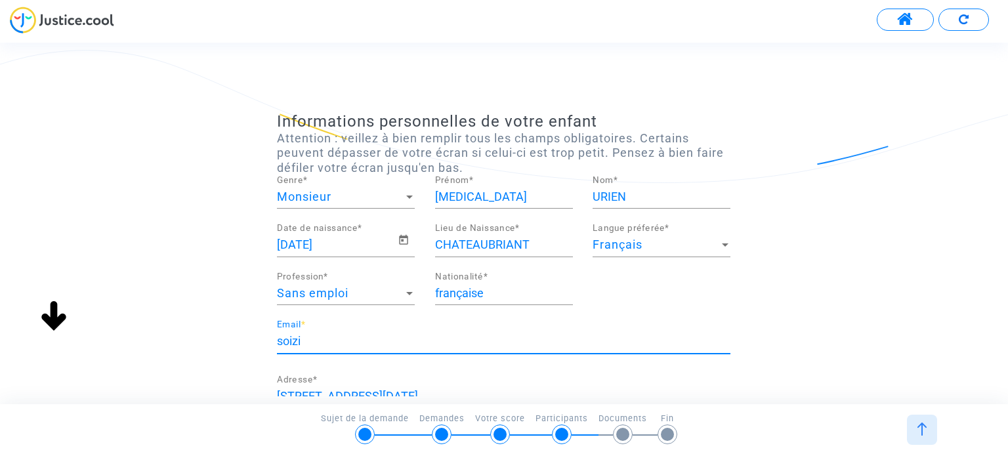
type input "soizic.urien@orange.fr"
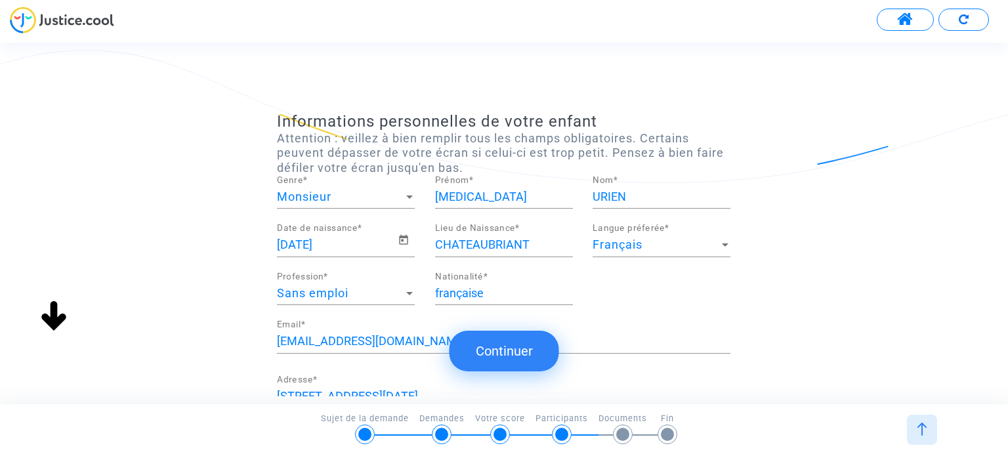
click at [905, 223] on div "Informations personnelles de votre enfant Attention : veillez à bien remplir to…" at bounding box center [504, 352] width 1008 height 480
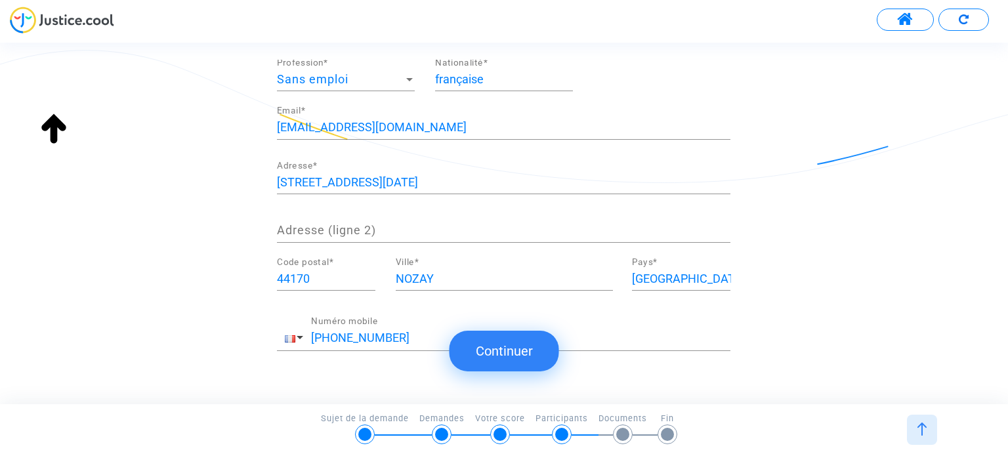
scroll to position [258, 0]
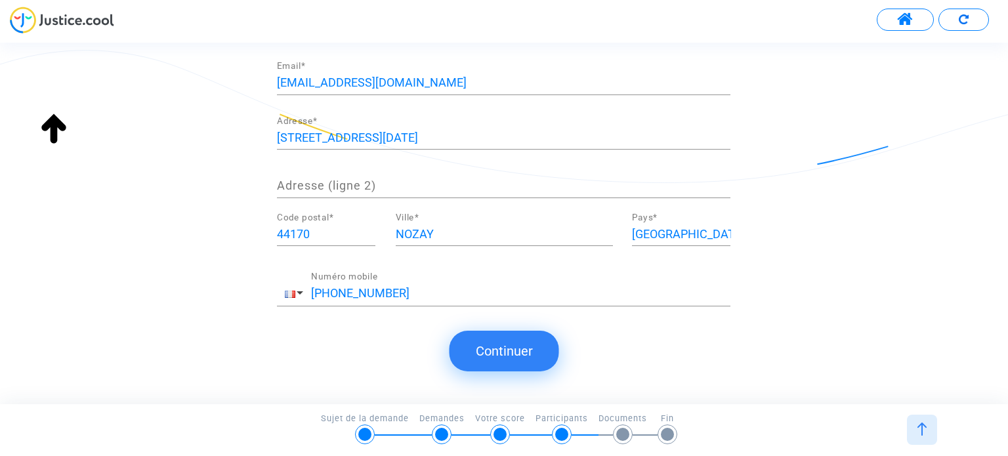
click at [59, 123] on img at bounding box center [54, 129] width 42 height 42
click at [530, 346] on button "Continuer" at bounding box center [504, 351] width 110 height 41
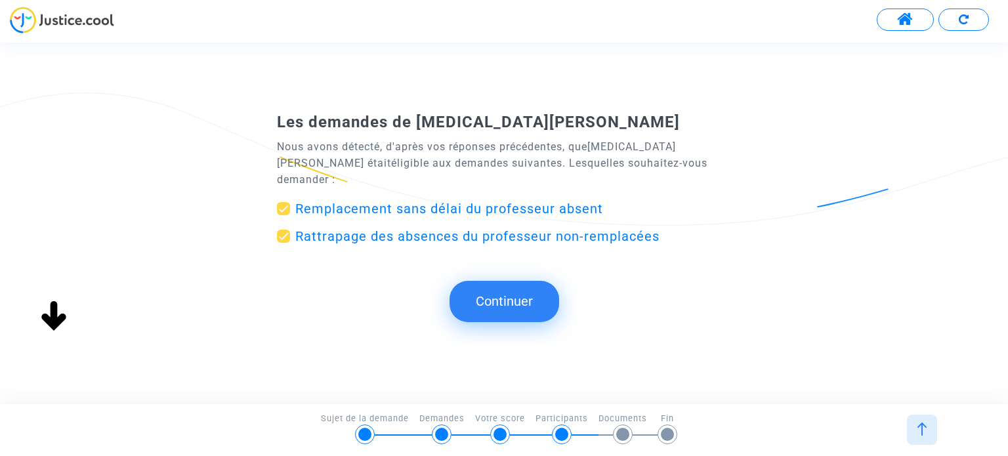
scroll to position [0, 0]
click at [522, 303] on button "Continuer" at bounding box center [504, 301] width 110 height 41
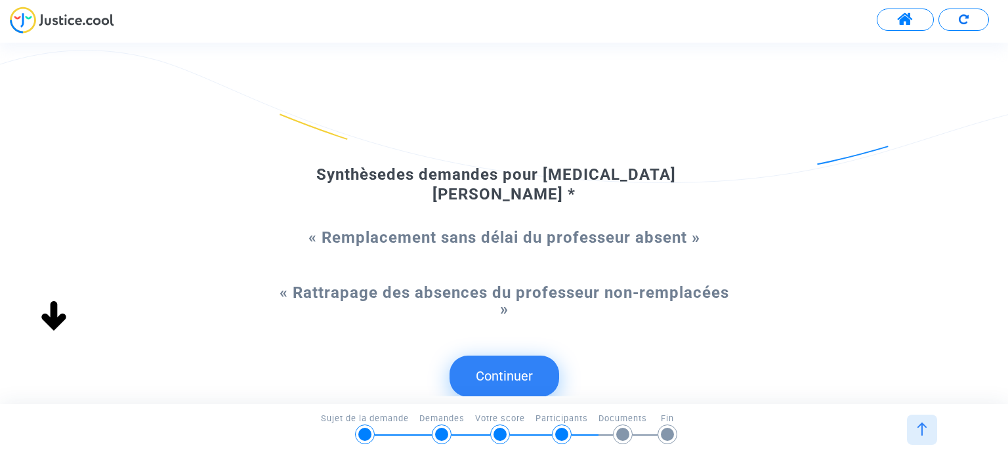
click at [522, 365] on button "Continuer" at bounding box center [504, 376] width 110 height 41
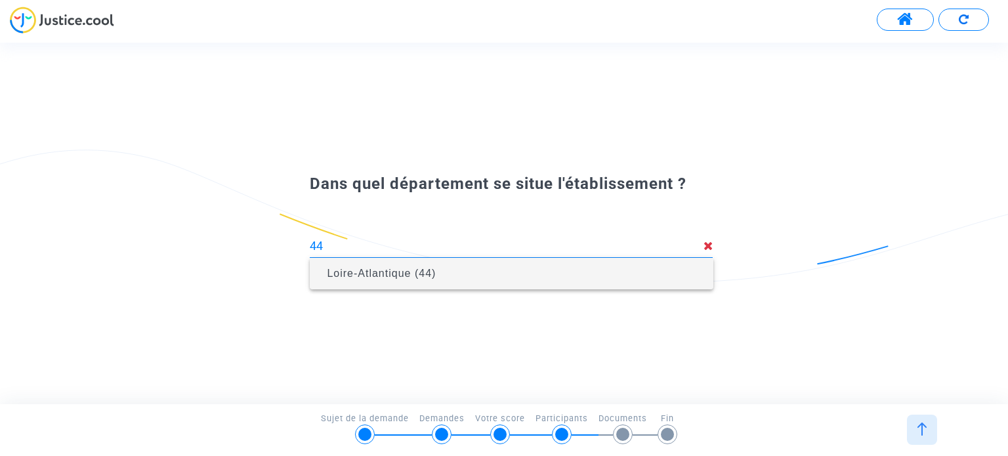
click at [418, 274] on span "Loire-Atlantique (44)" at bounding box center [381, 273] width 109 height 11
type input "Loire-Atlantique (44)"
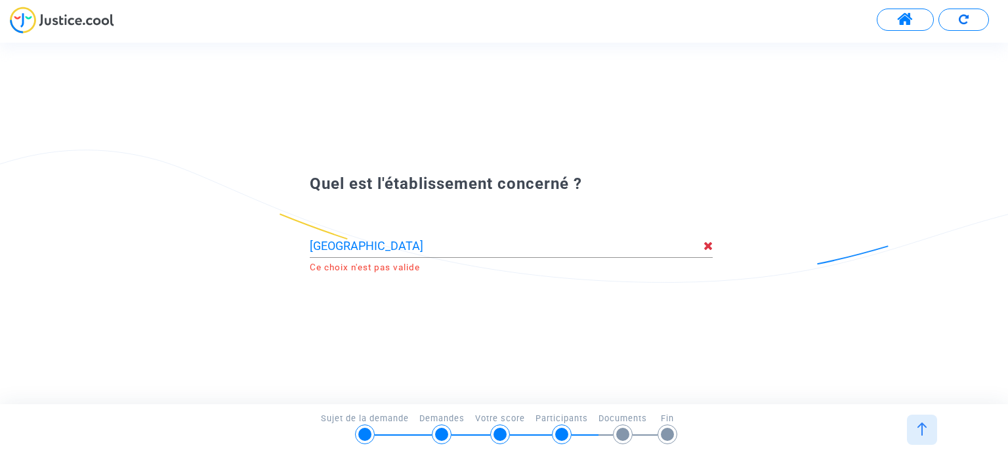
click at [563, 280] on div "Quel est l'établissement concerné ? Lycee St Felix La Salle 44000 NANTES Ce cho…" at bounding box center [504, 223] width 1008 height 128
drag, startPoint x: 524, startPoint y: 251, endPoint x: 344, endPoint y: 247, distance: 180.4
click at [344, 247] on input "Lycee St Felix La Salle 44000 NANTES" at bounding box center [506, 245] width 393 height 13
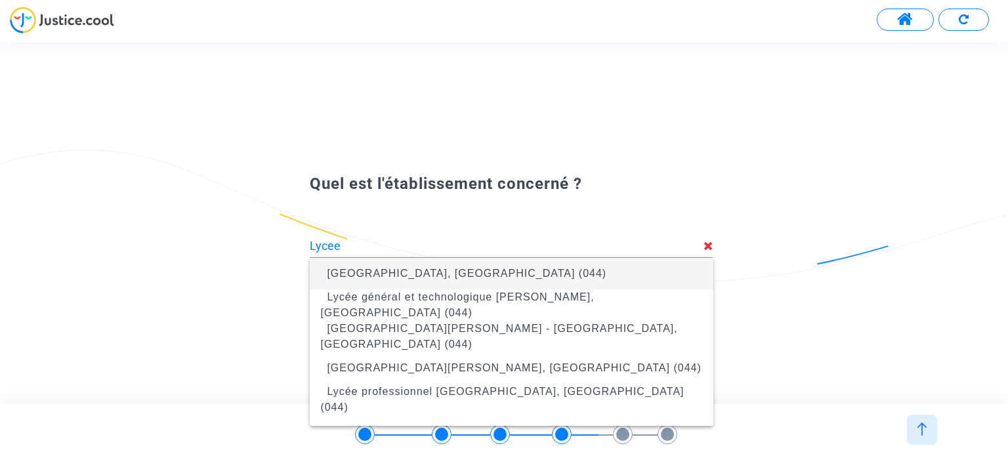
click at [839, 278] on div "Quel est l'établissement concerné ? Lycee Ce choix n'est pas valide" at bounding box center [504, 223] width 1008 height 128
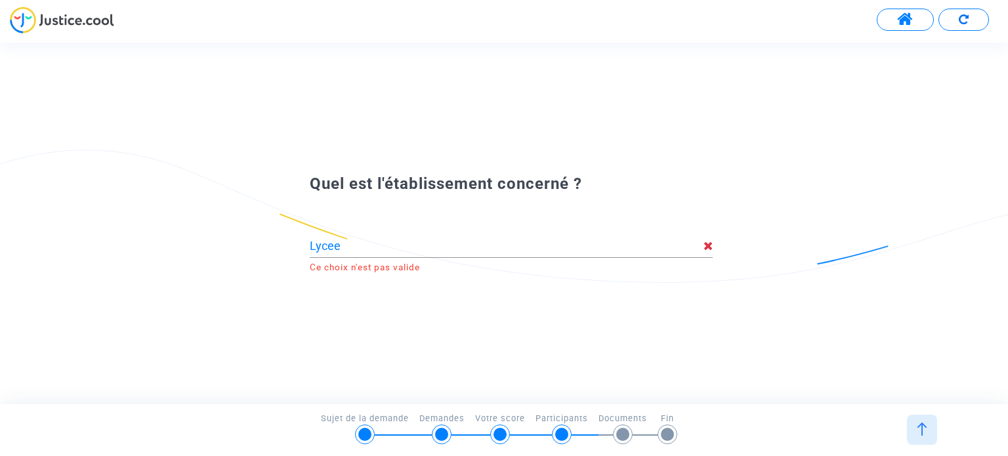
type input "Lycée expérimental, Saint-Nazaire (044)"
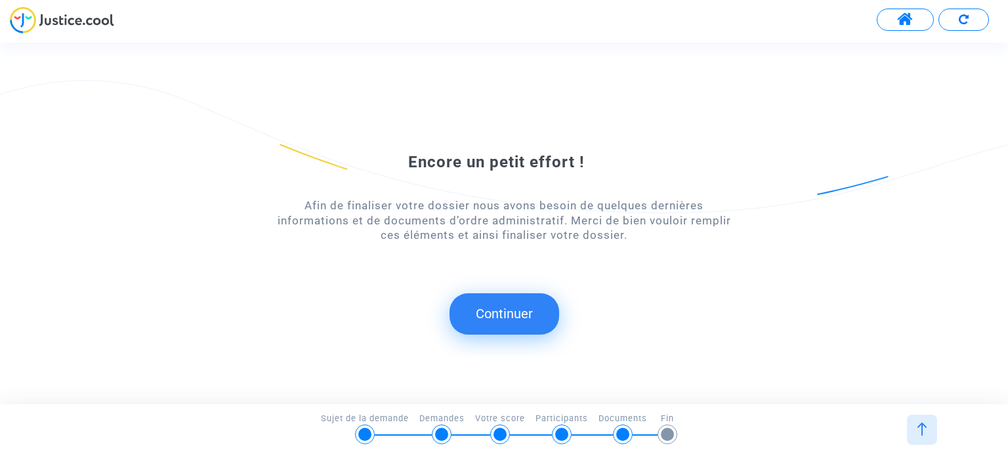
click at [666, 129] on div "Encore un petit effort ! Afin de finaliser votre dossier nous avons besoin de q…" at bounding box center [503, 191] width 453 height 182
click at [604, 89] on div "Encore un petit effort ! Afin de finaliser votre dossier nous avons besoin de q…" at bounding box center [504, 223] width 1008 height 286
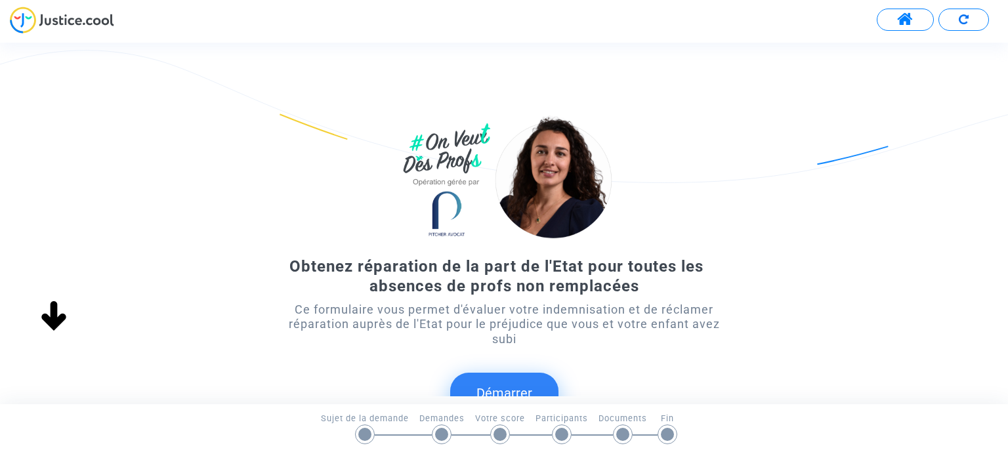
click at [889, 177] on div "Obtenez réparation de la part de l'Etat pour toutes les absences de profs non r…" at bounding box center [504, 275] width 1008 height 327
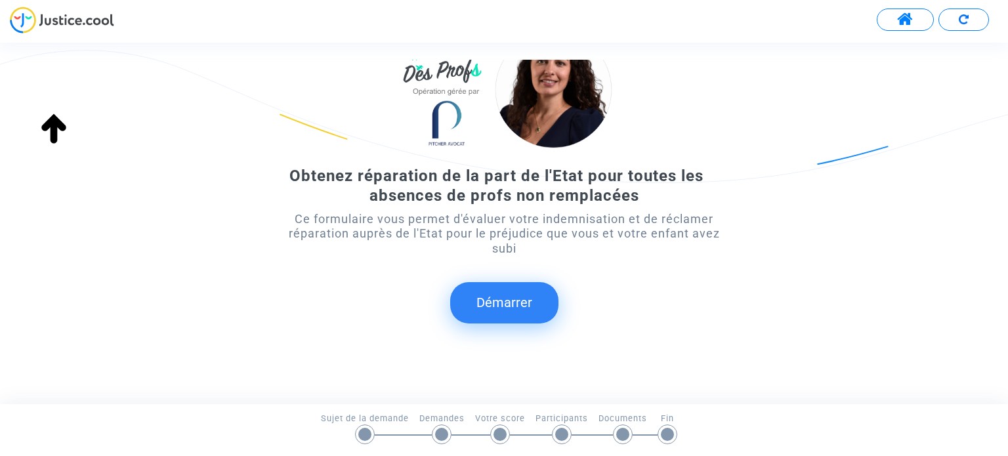
scroll to position [108, 0]
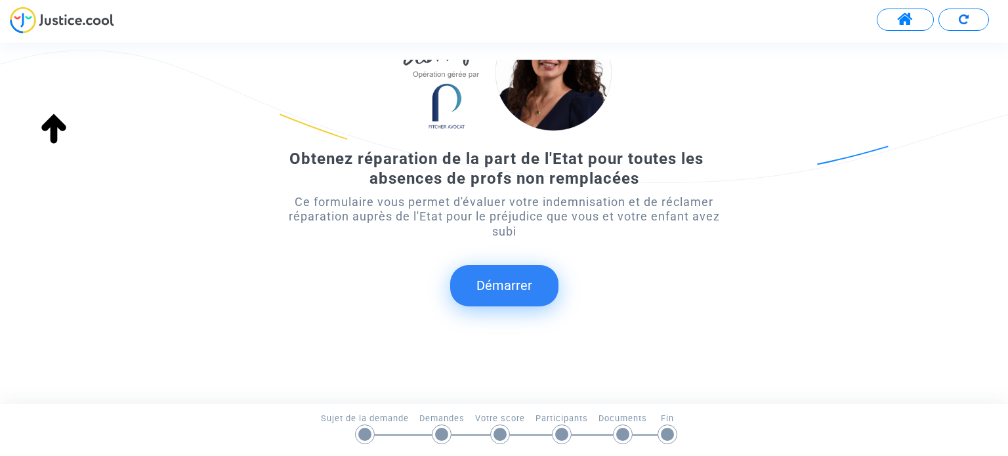
click at [525, 298] on button "Démarrer" at bounding box center [504, 285] width 108 height 41
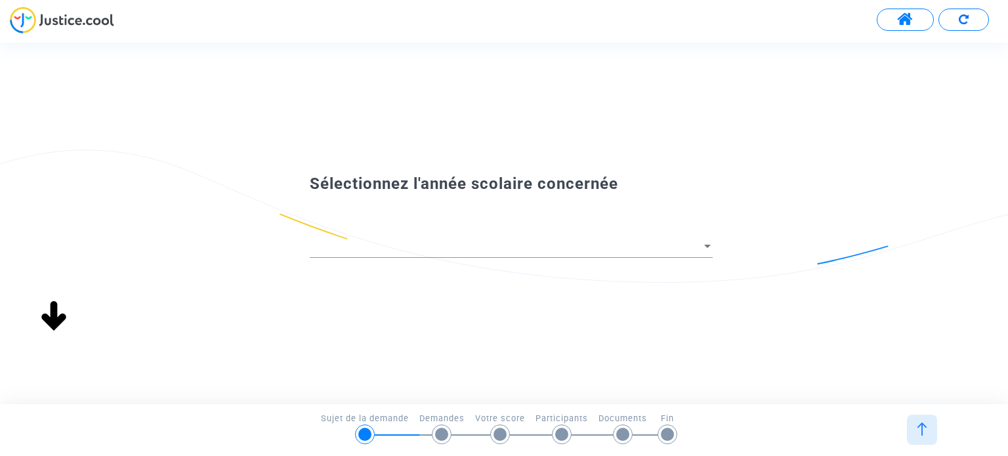
click at [525, 298] on div "Sélectionnez l'année scolaire concernée" at bounding box center [504, 223] width 1008 height 361
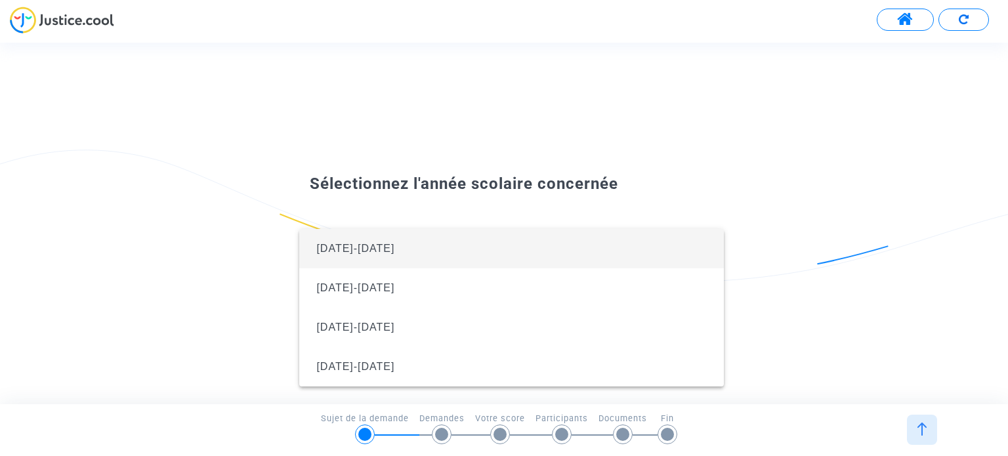
click at [704, 124] on div at bounding box center [504, 228] width 1008 height 456
